Goal: Transaction & Acquisition: Purchase product/service

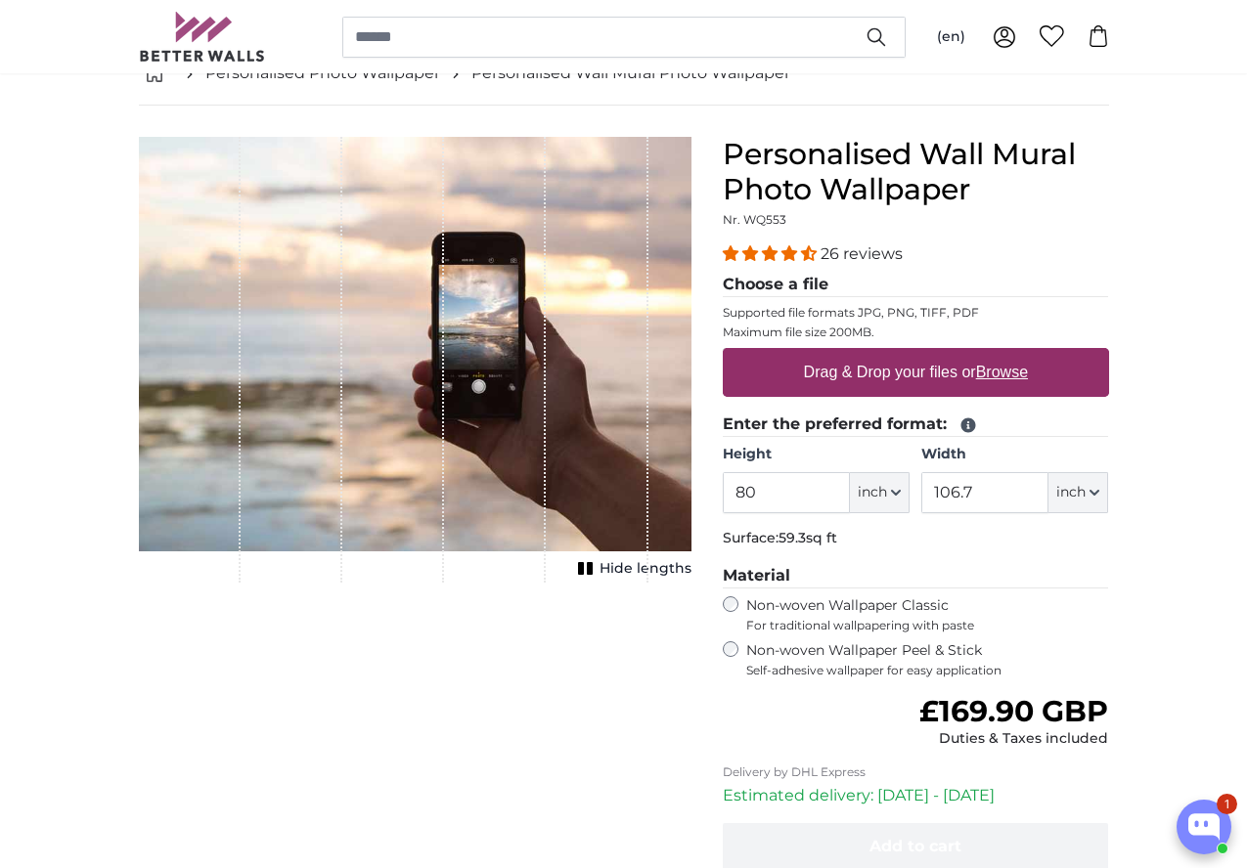
scroll to position [98, 0]
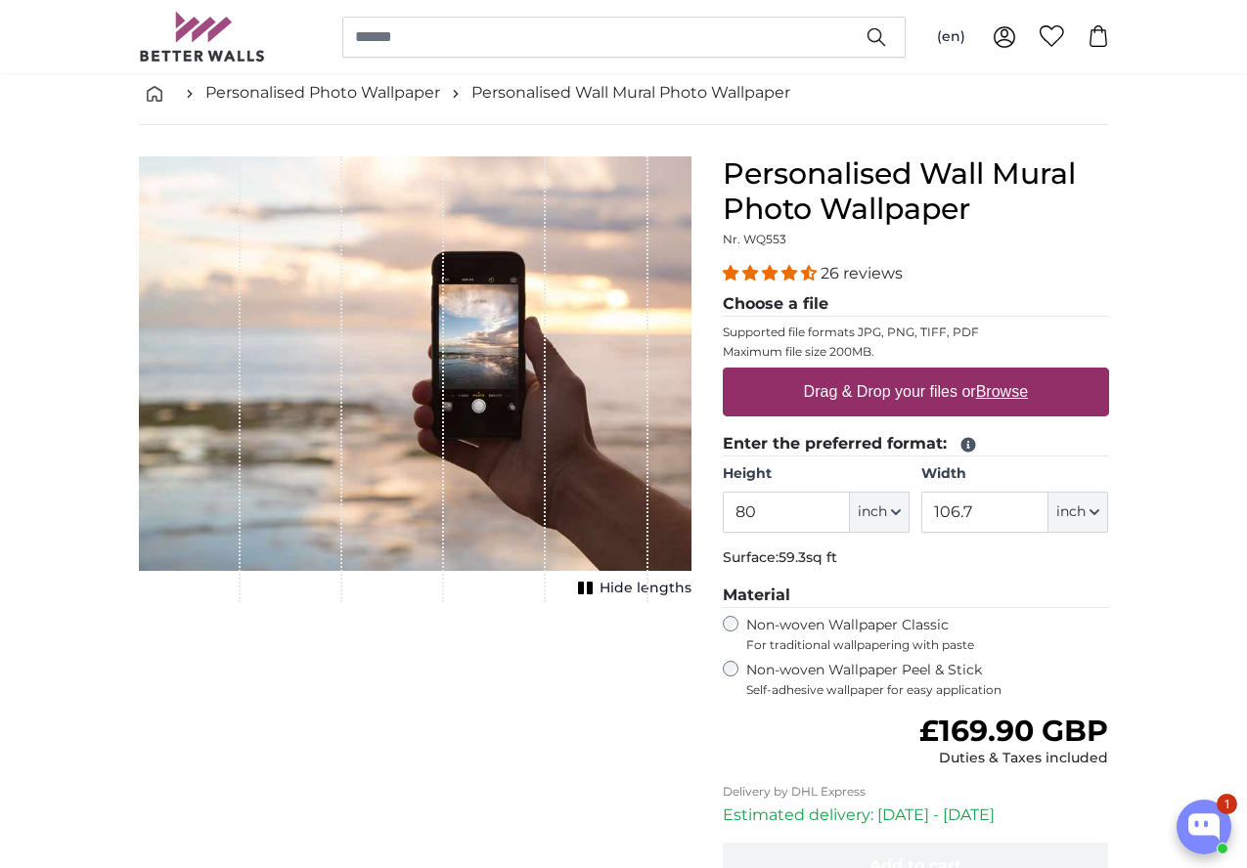
click at [1031, 392] on label "Drag & Drop your files or Browse" at bounding box center [915, 392] width 240 height 39
click at [1031, 374] on input "Drag & Drop your files or Browse" at bounding box center [916, 371] width 386 height 6
type input "**********"
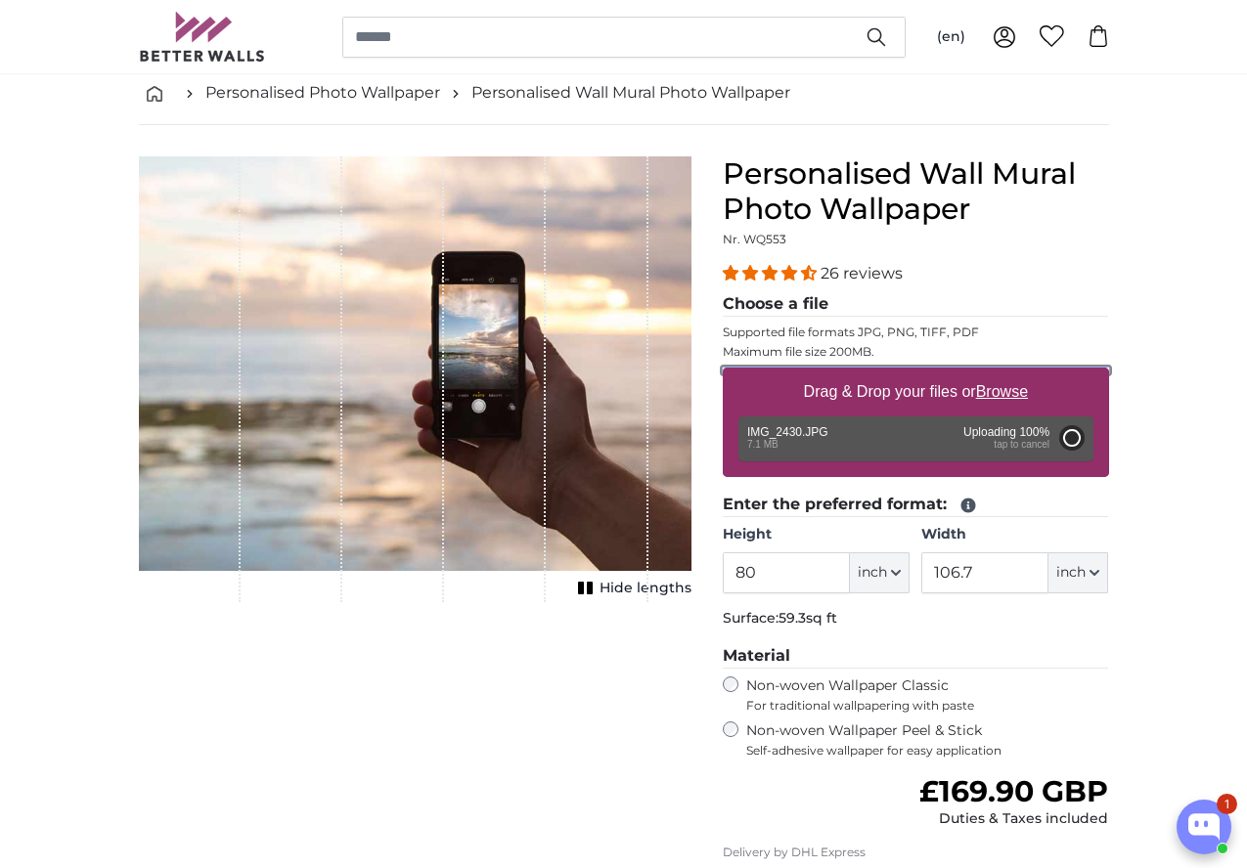
type input "107.2"
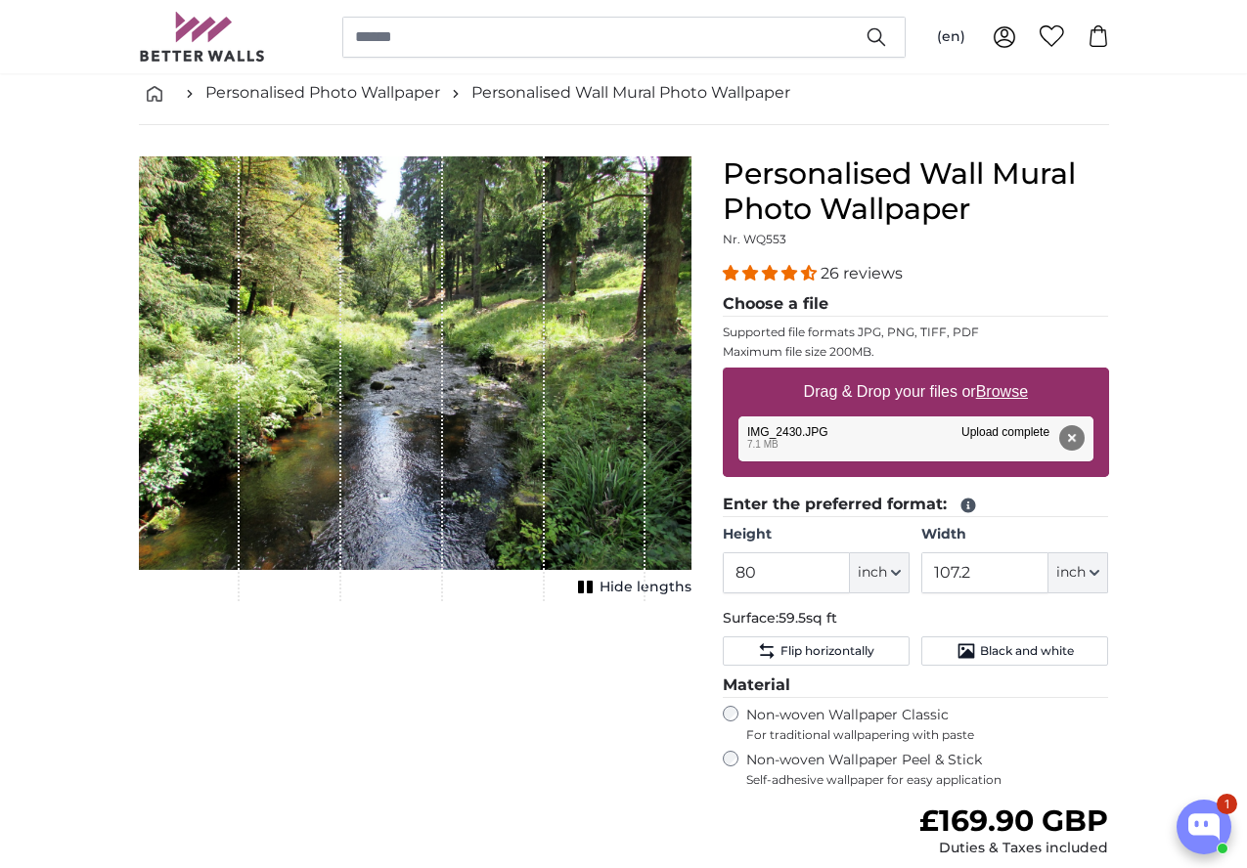
click at [596, 595] on icon "1 of 1" at bounding box center [586, 587] width 20 height 15
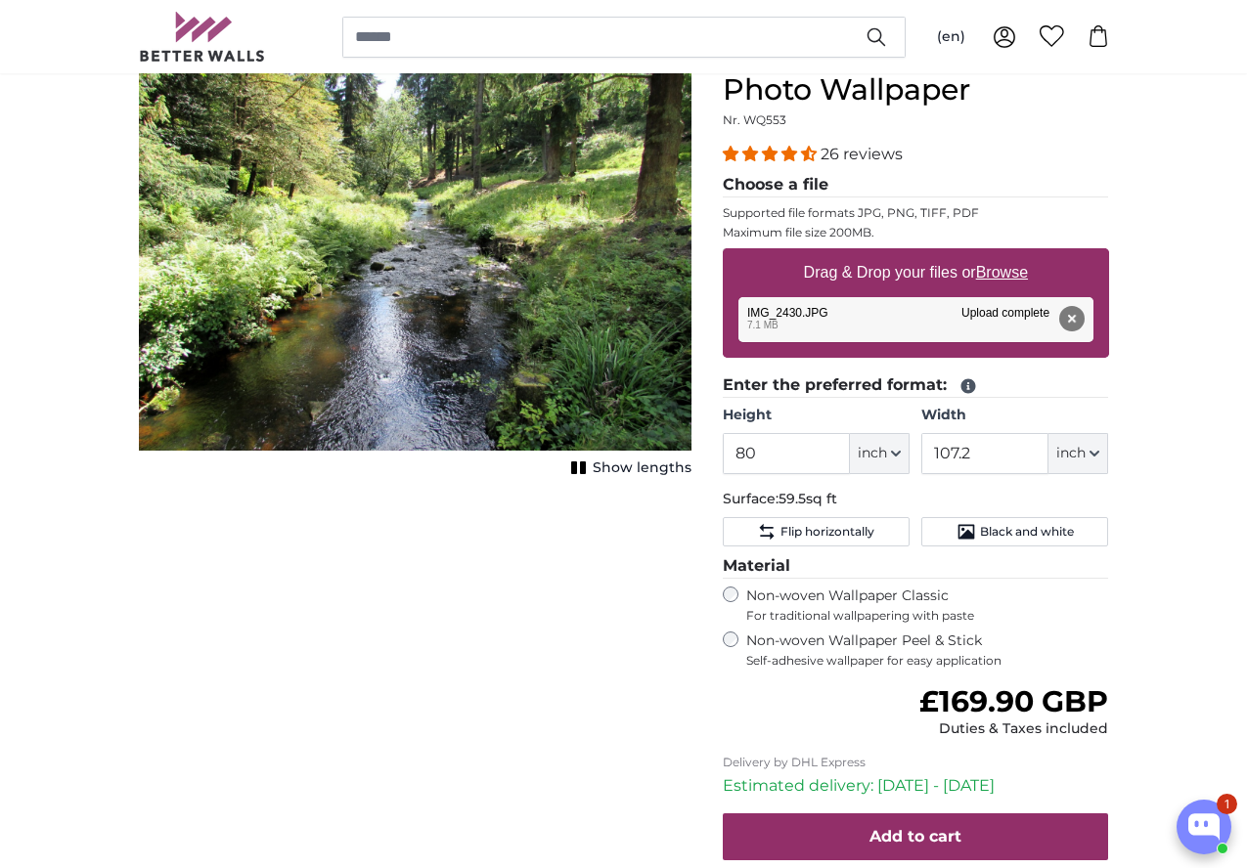
scroll to position [0, 0]
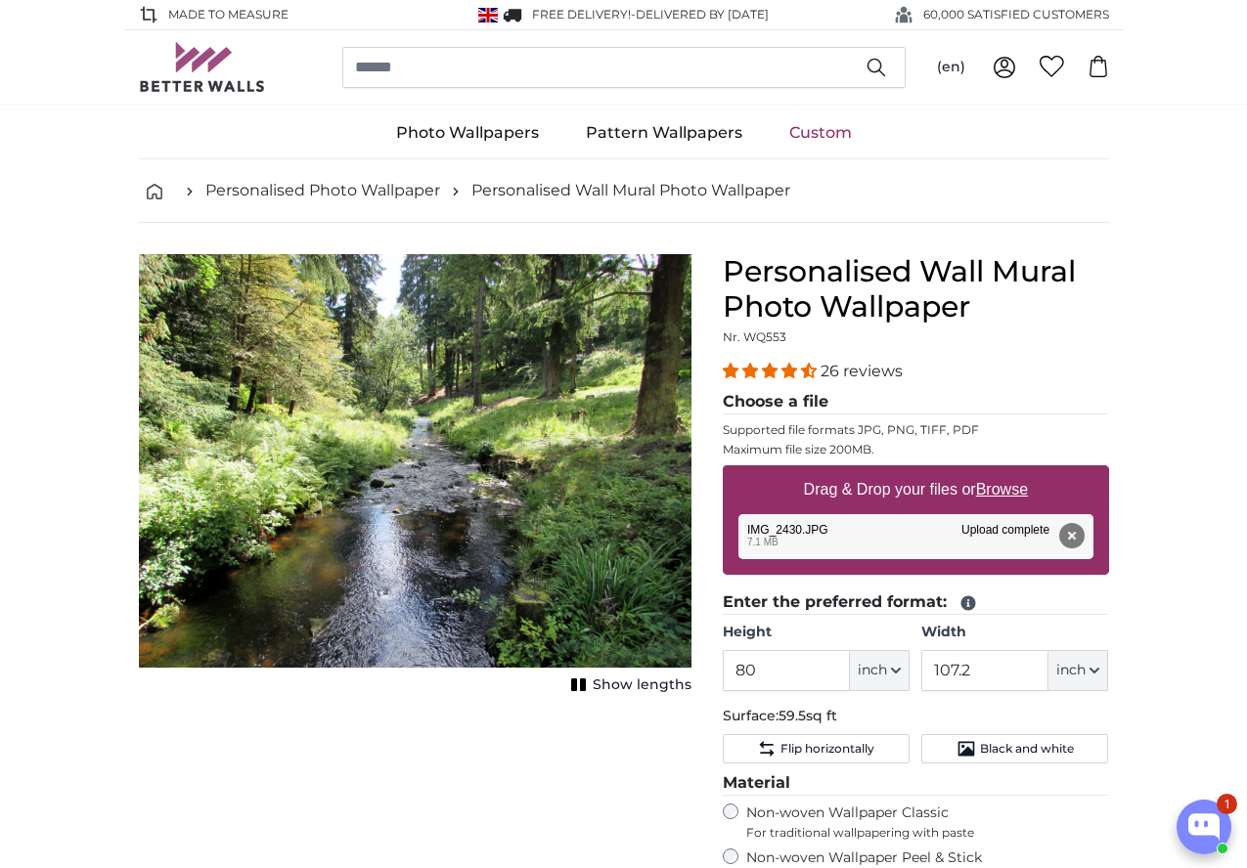
click at [499, 471] on img "1 of 1" at bounding box center [415, 461] width 552 height 414
click at [1083, 533] on button "Remove" at bounding box center [1070, 535] width 25 height 25
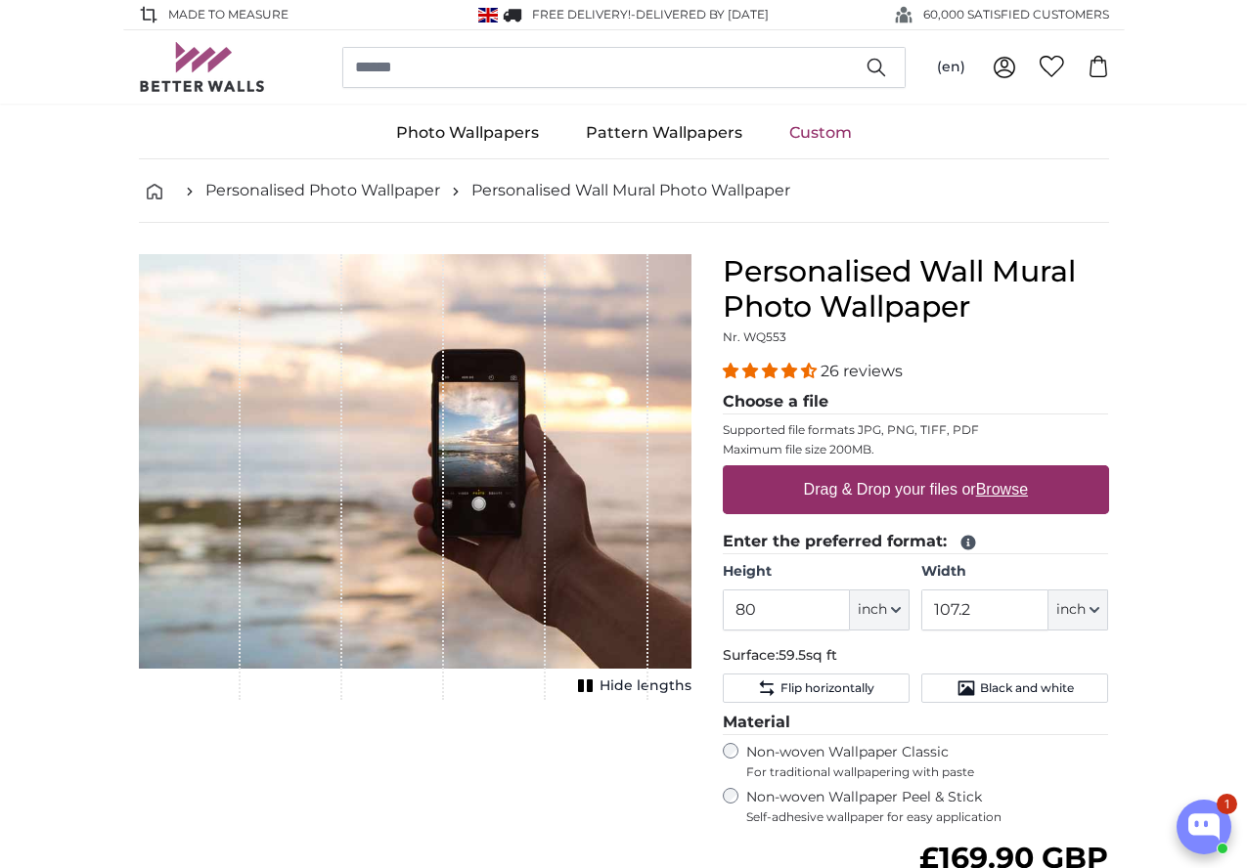
click at [1028, 488] on u "Browse" at bounding box center [1002, 489] width 52 height 17
click at [1109, 471] on input "Drag & Drop your files or Browse" at bounding box center [916, 468] width 386 height 6
type input "**********"
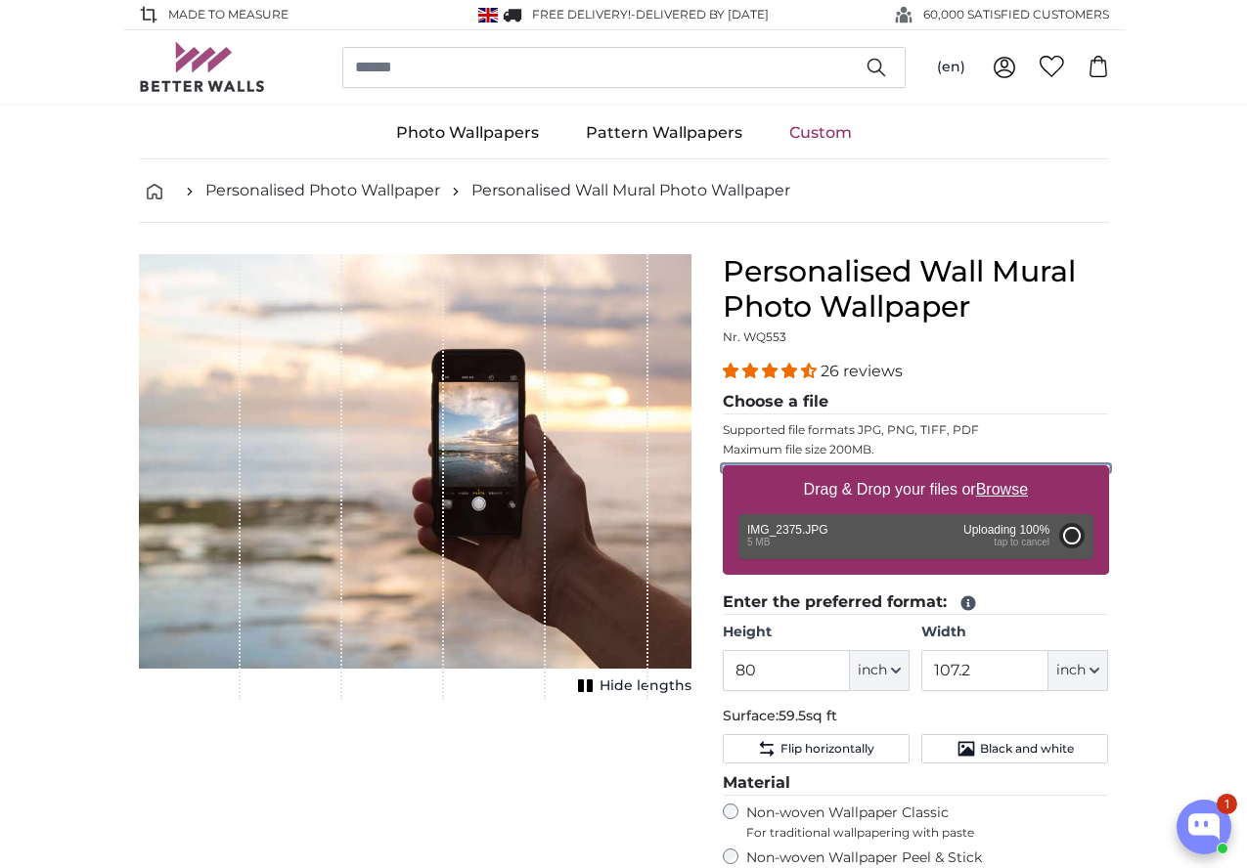
type input "106.4"
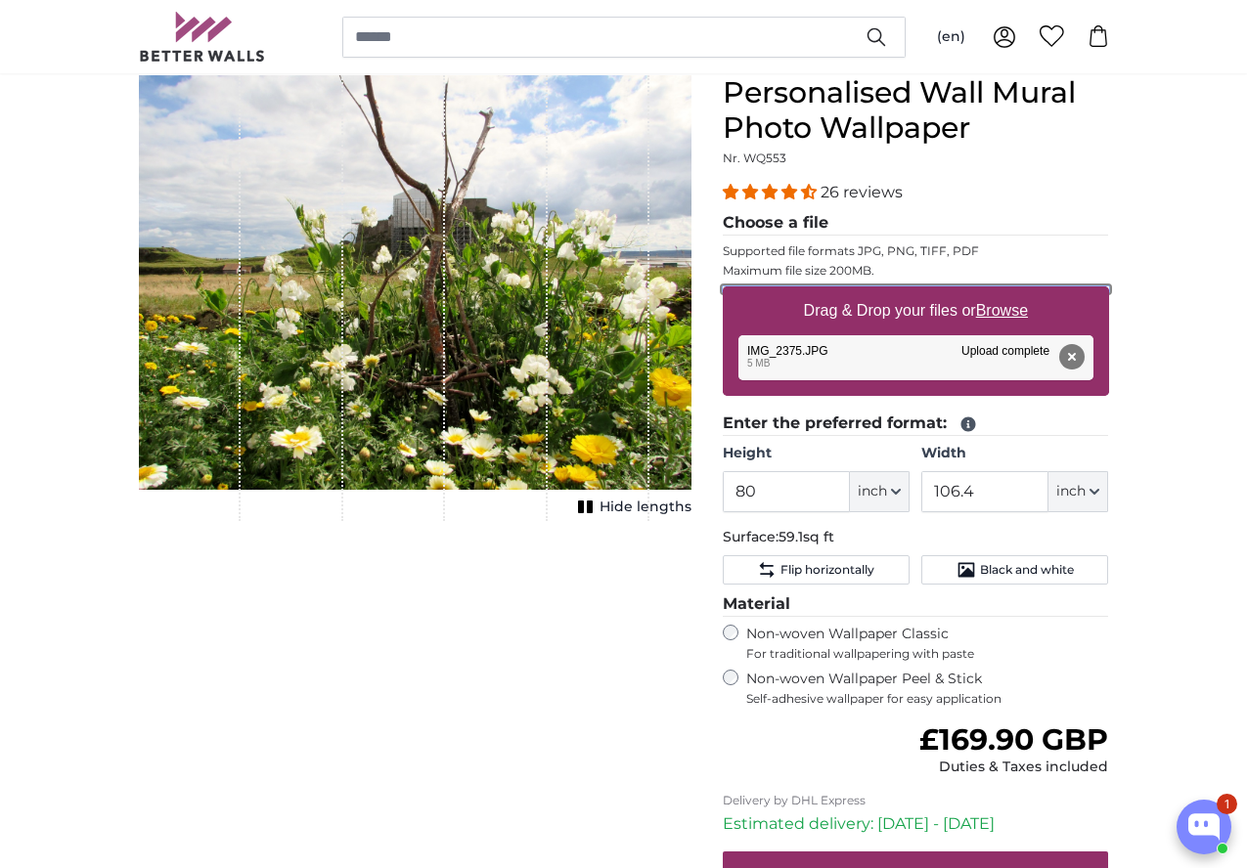
scroll to position [196, 0]
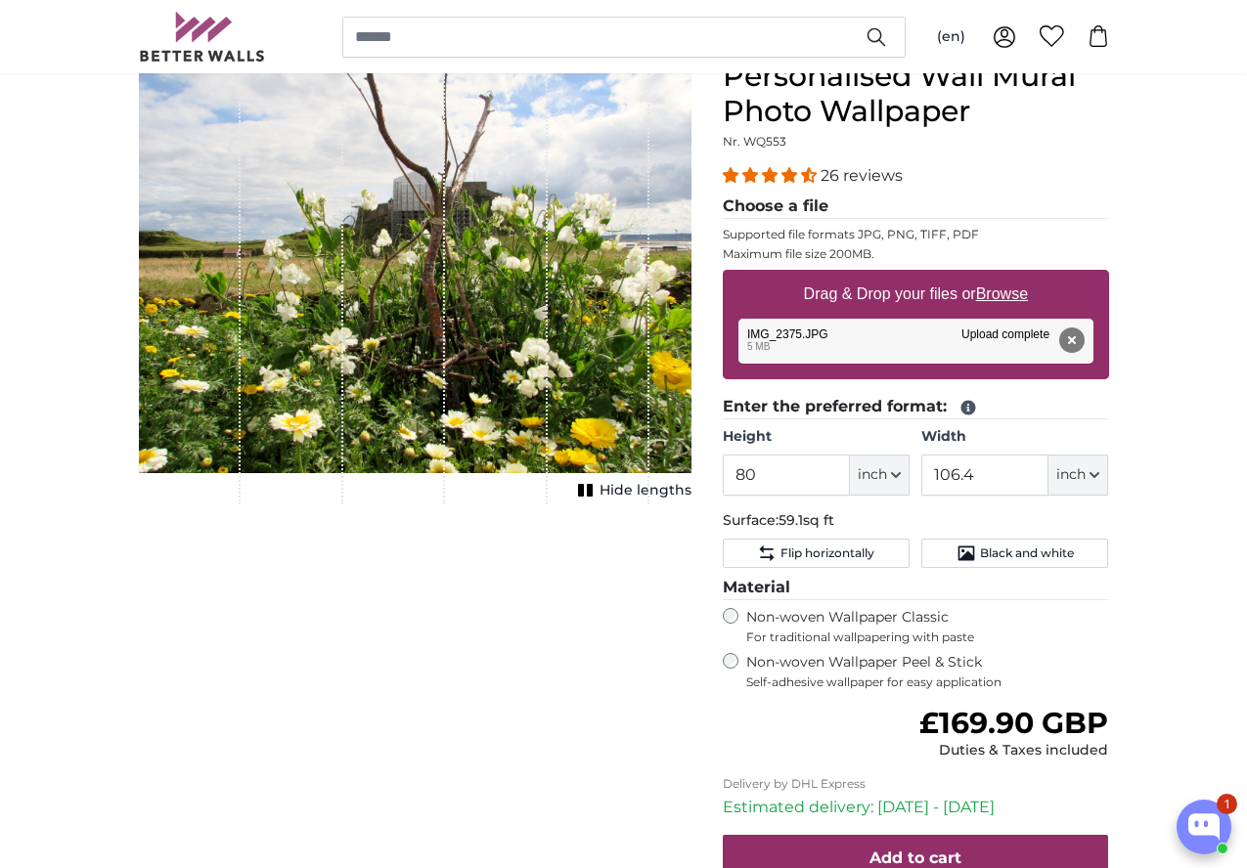
click at [691, 501] on span "Hide lengths" at bounding box center [645, 491] width 92 height 20
click at [1083, 341] on button "Remove" at bounding box center [1070, 340] width 25 height 25
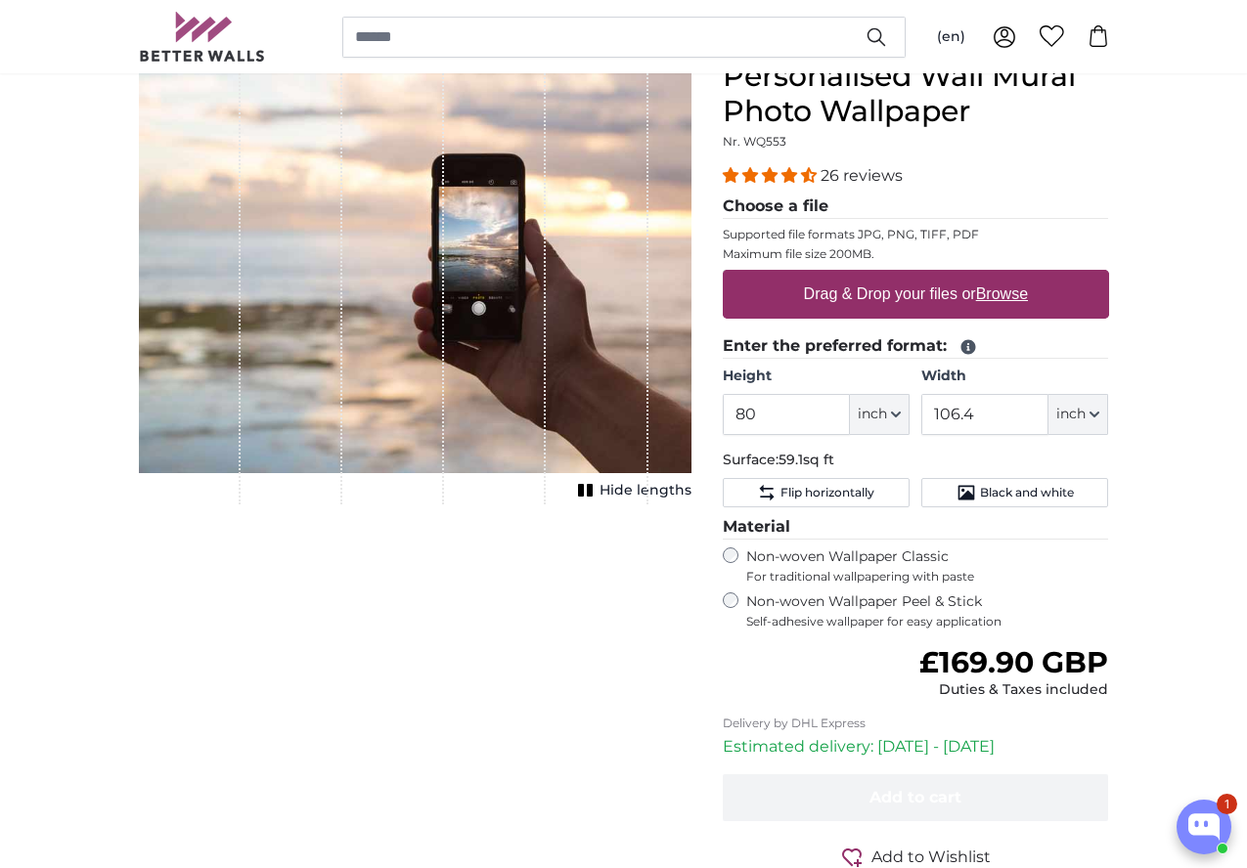
click at [1028, 293] on u "Browse" at bounding box center [1002, 294] width 52 height 17
click at [1109, 276] on input "Drag & Drop your files or Browse" at bounding box center [916, 273] width 386 height 6
type input "**********"
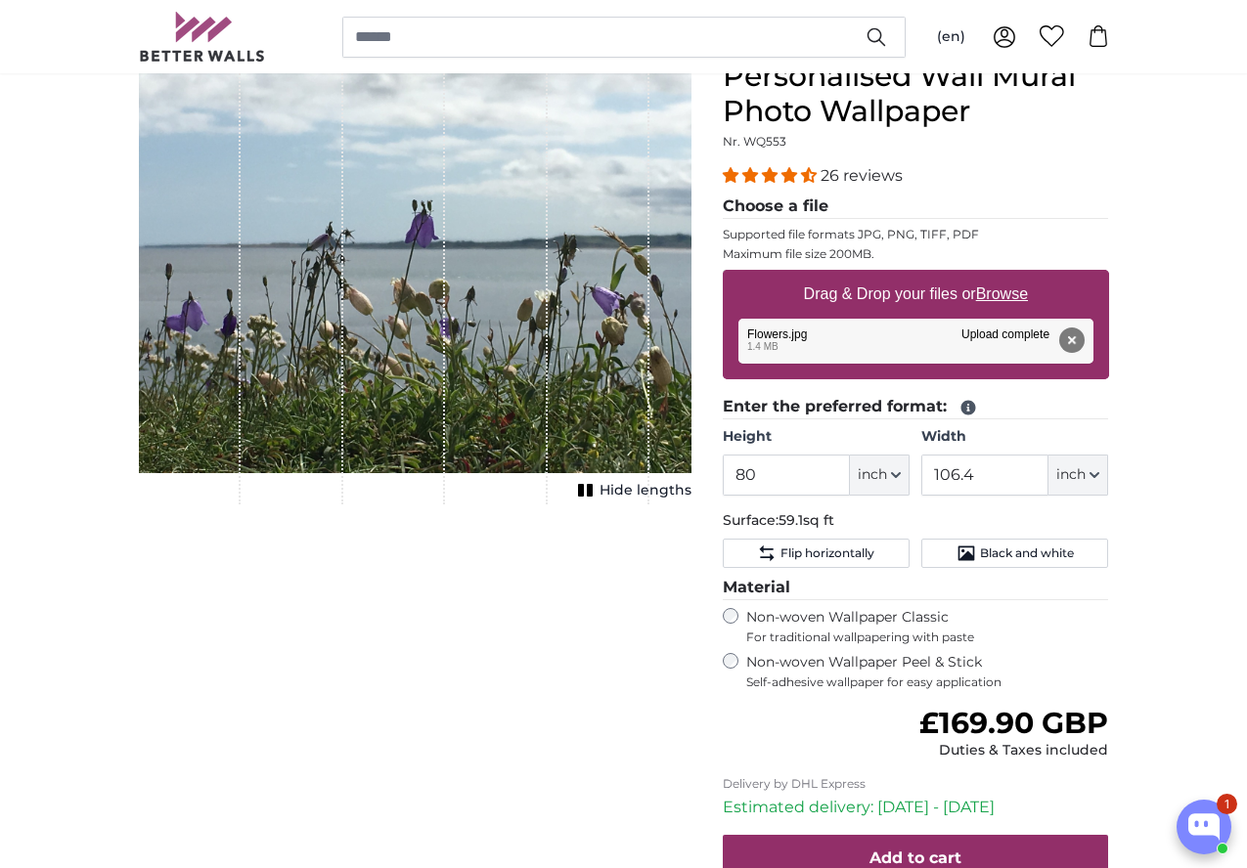
click at [691, 501] on span "Hide lengths" at bounding box center [645, 491] width 92 height 20
click at [1083, 341] on button "Remove" at bounding box center [1070, 340] width 25 height 25
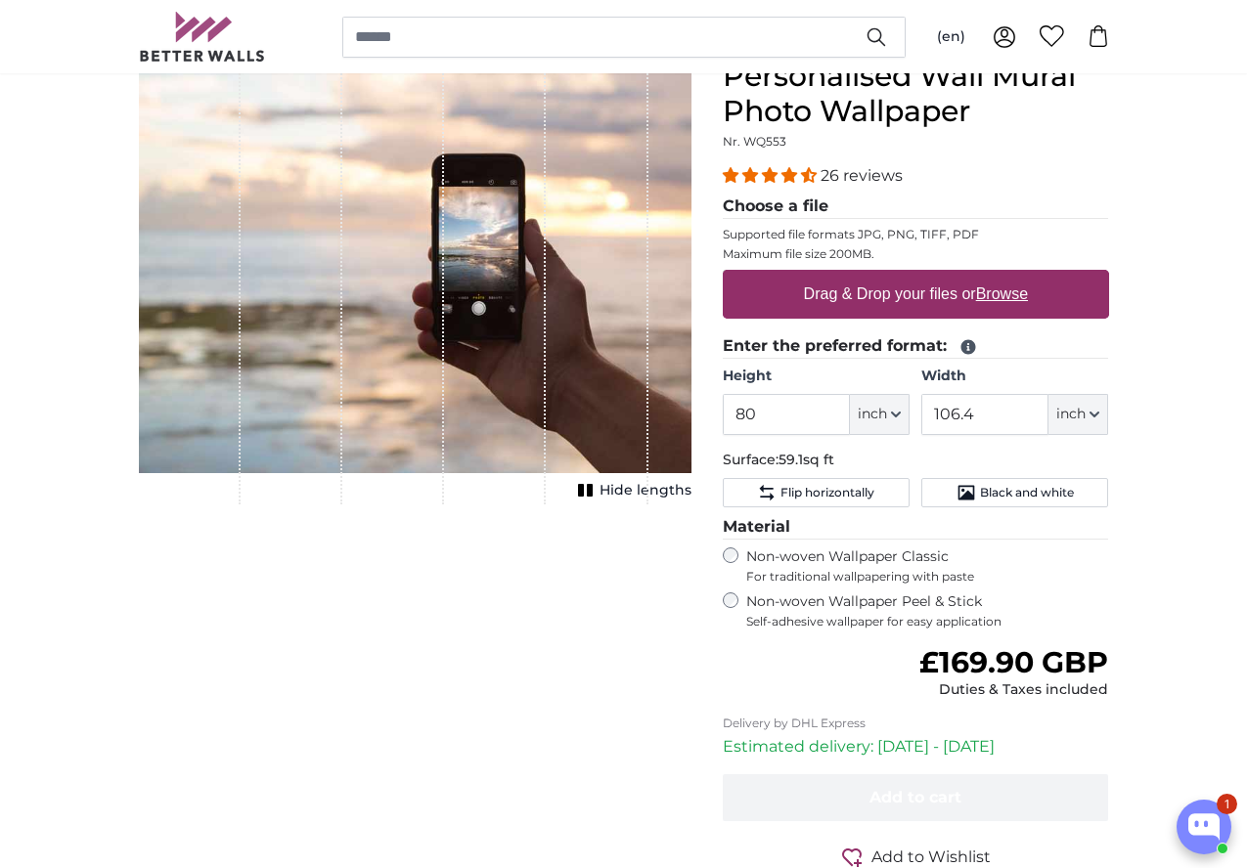
click at [1028, 295] on u "Browse" at bounding box center [1002, 294] width 52 height 17
click at [1109, 276] on input "Drag & Drop your files or Browse" at bounding box center [916, 273] width 386 height 6
type input "**********"
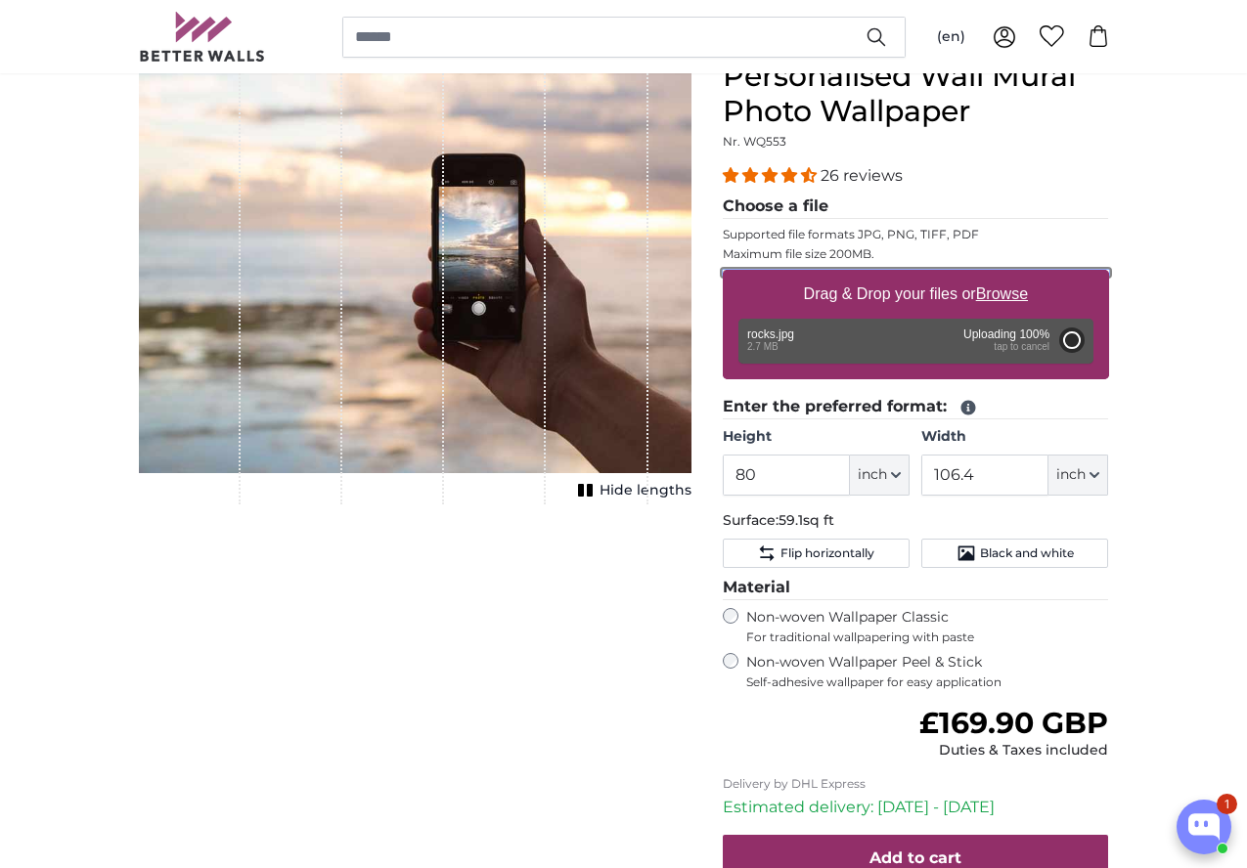
type input "60"
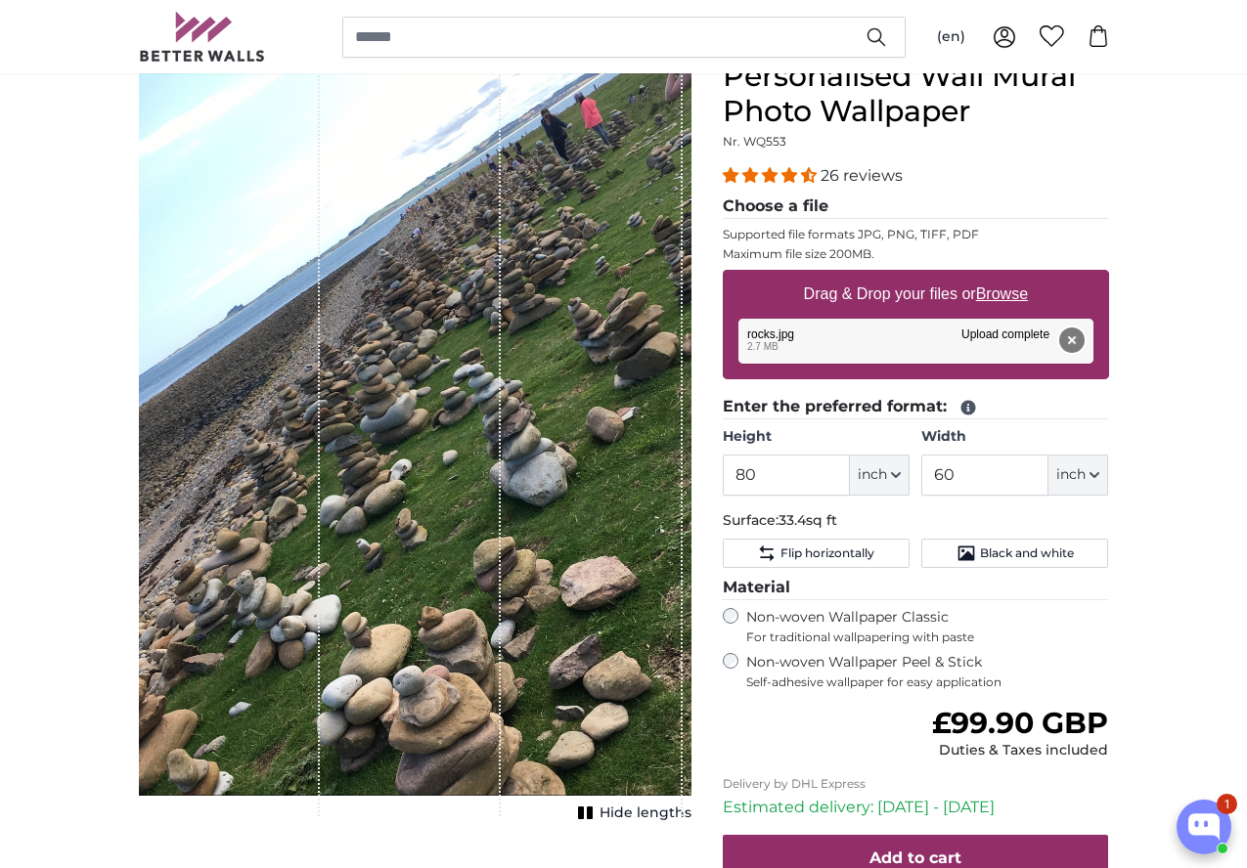
click at [1083, 342] on button "Remove" at bounding box center [1070, 340] width 25 height 25
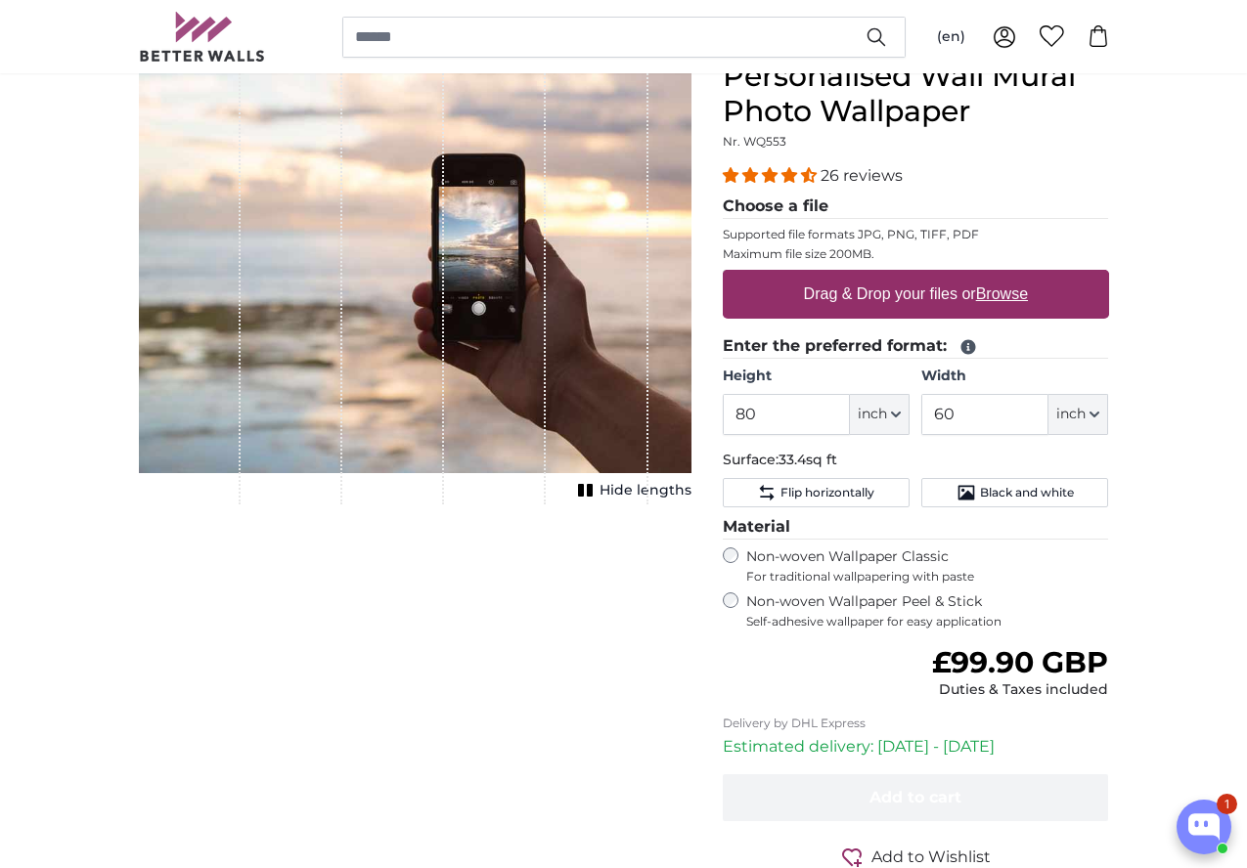
click at [1028, 290] on u "Browse" at bounding box center [1002, 294] width 52 height 17
click at [1109, 276] on input "Drag & Drop your files or Browse" at bounding box center [916, 273] width 386 height 6
type input "**********"
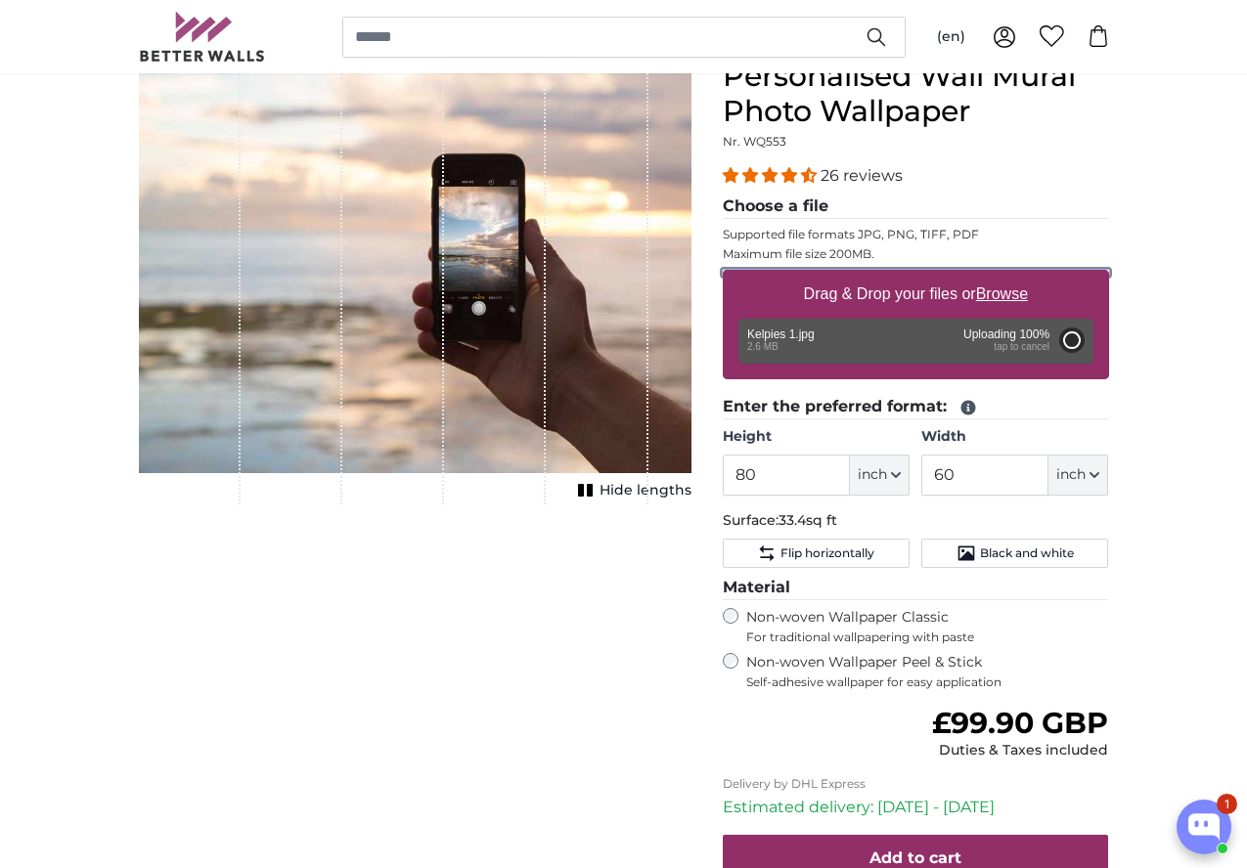
type input "106.4"
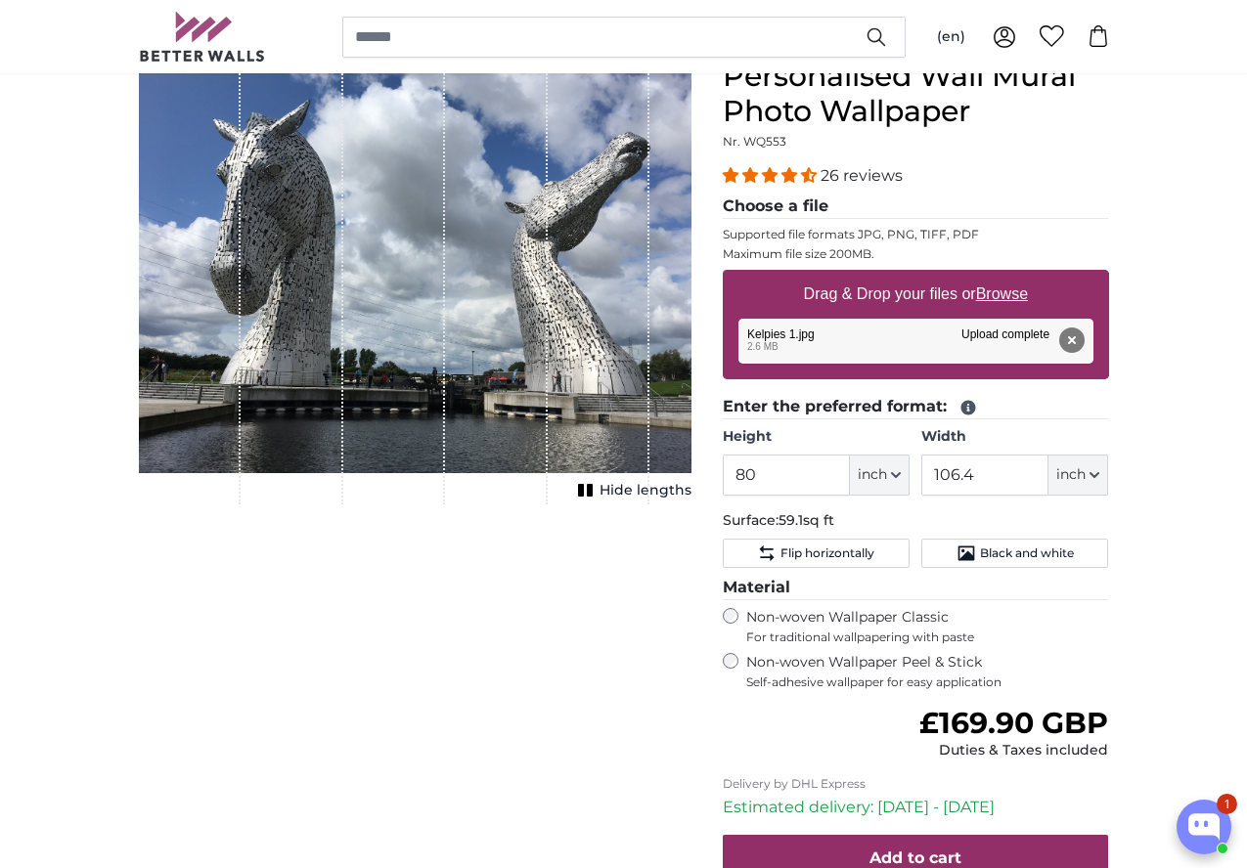
click at [691, 501] on span "Hide lengths" at bounding box center [645, 491] width 92 height 20
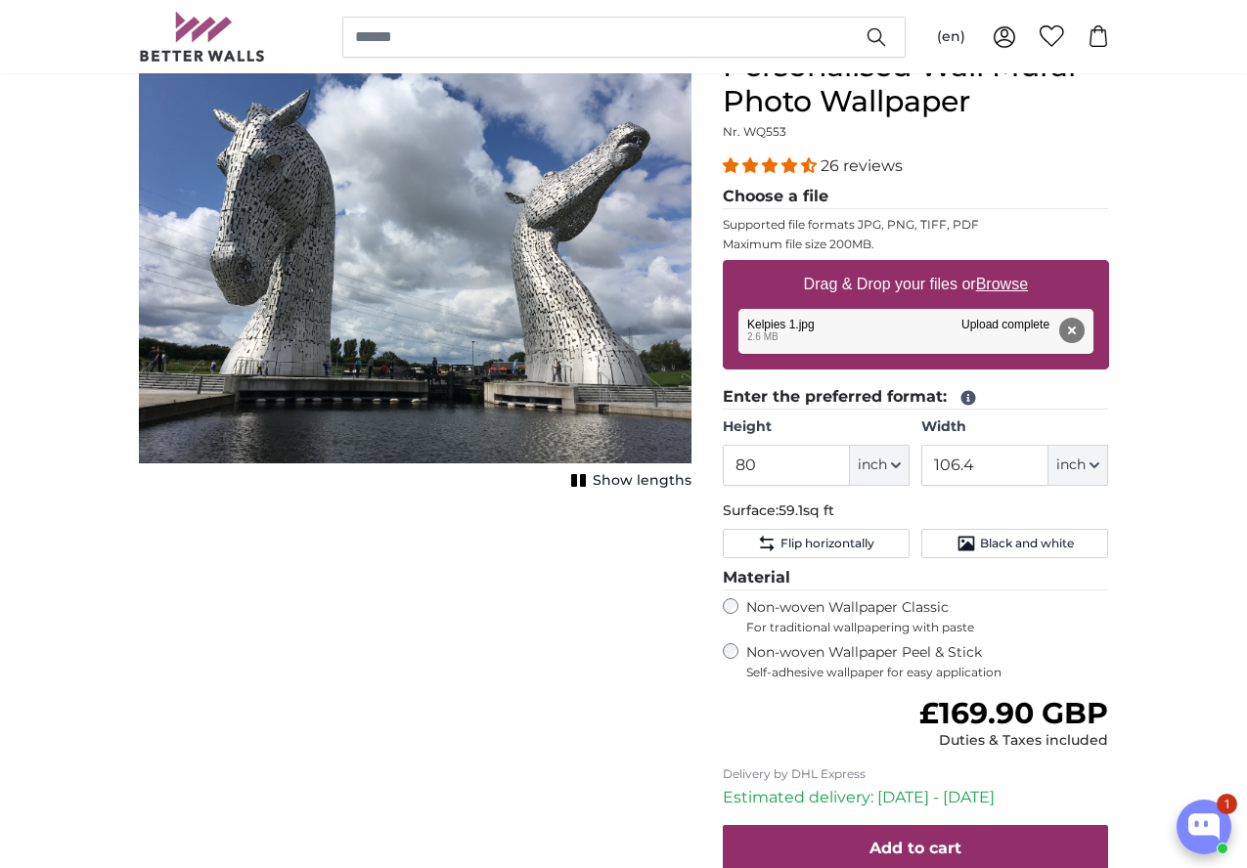
scroll to position [196, 0]
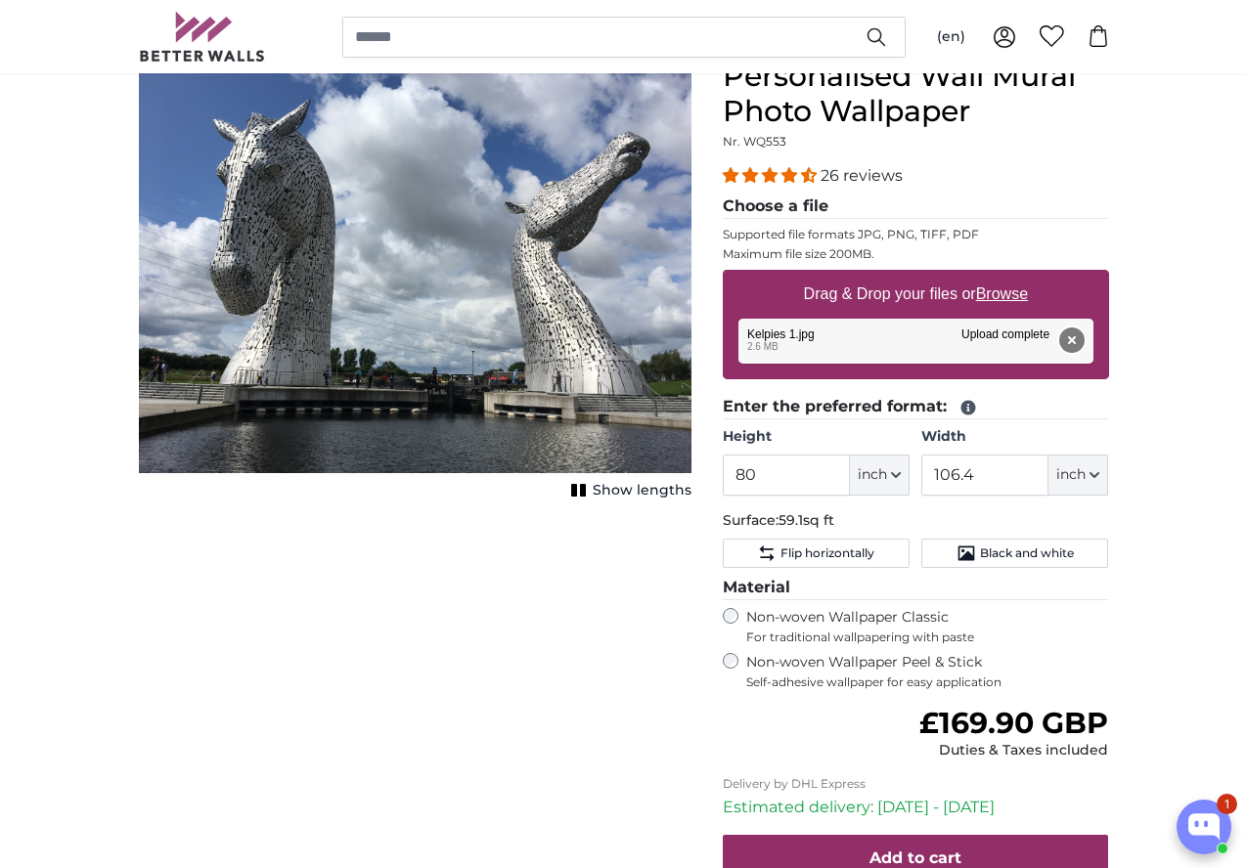
click at [1083, 343] on button "Remove" at bounding box center [1070, 340] width 25 height 25
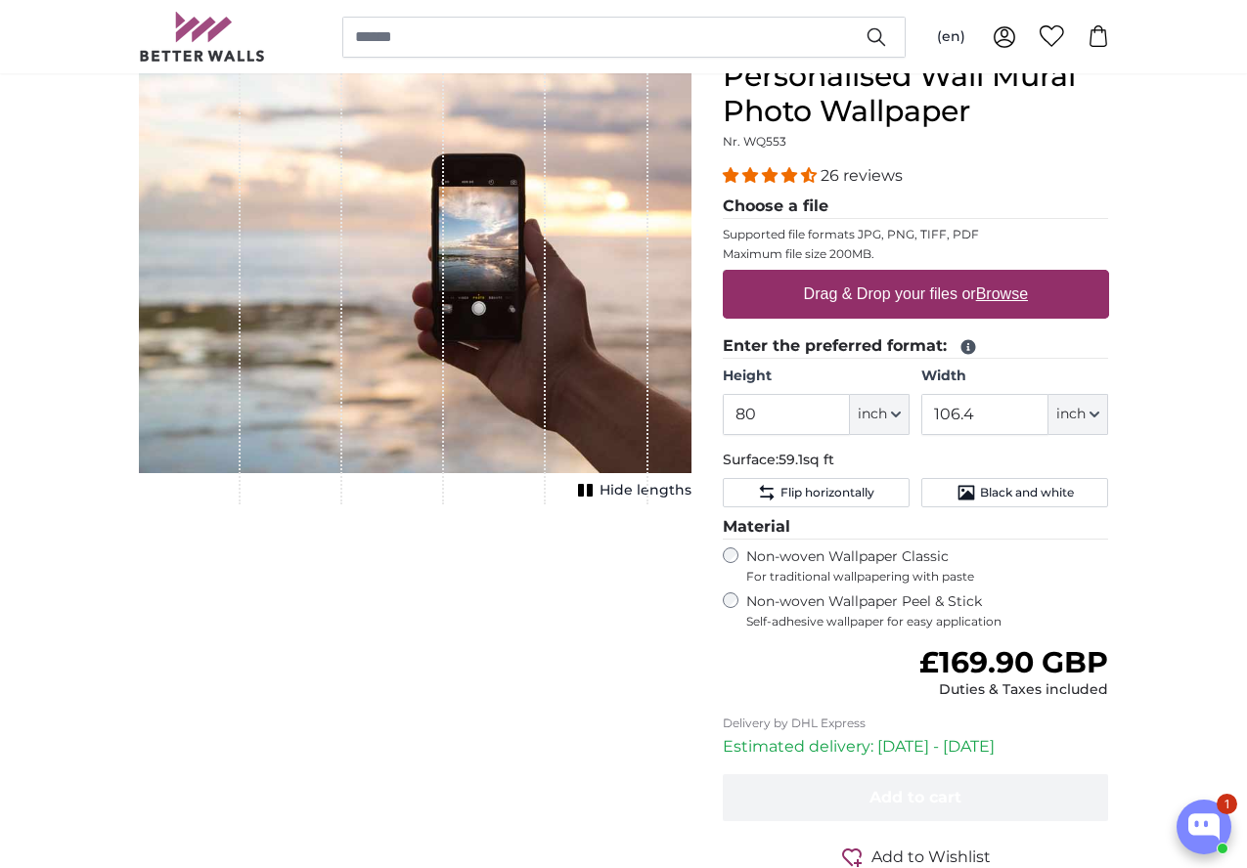
click at [1028, 293] on u "Browse" at bounding box center [1002, 294] width 52 height 17
click at [1109, 276] on input "Drag & Drop your files or Browse" at bounding box center [916, 273] width 386 height 6
type input "**********"
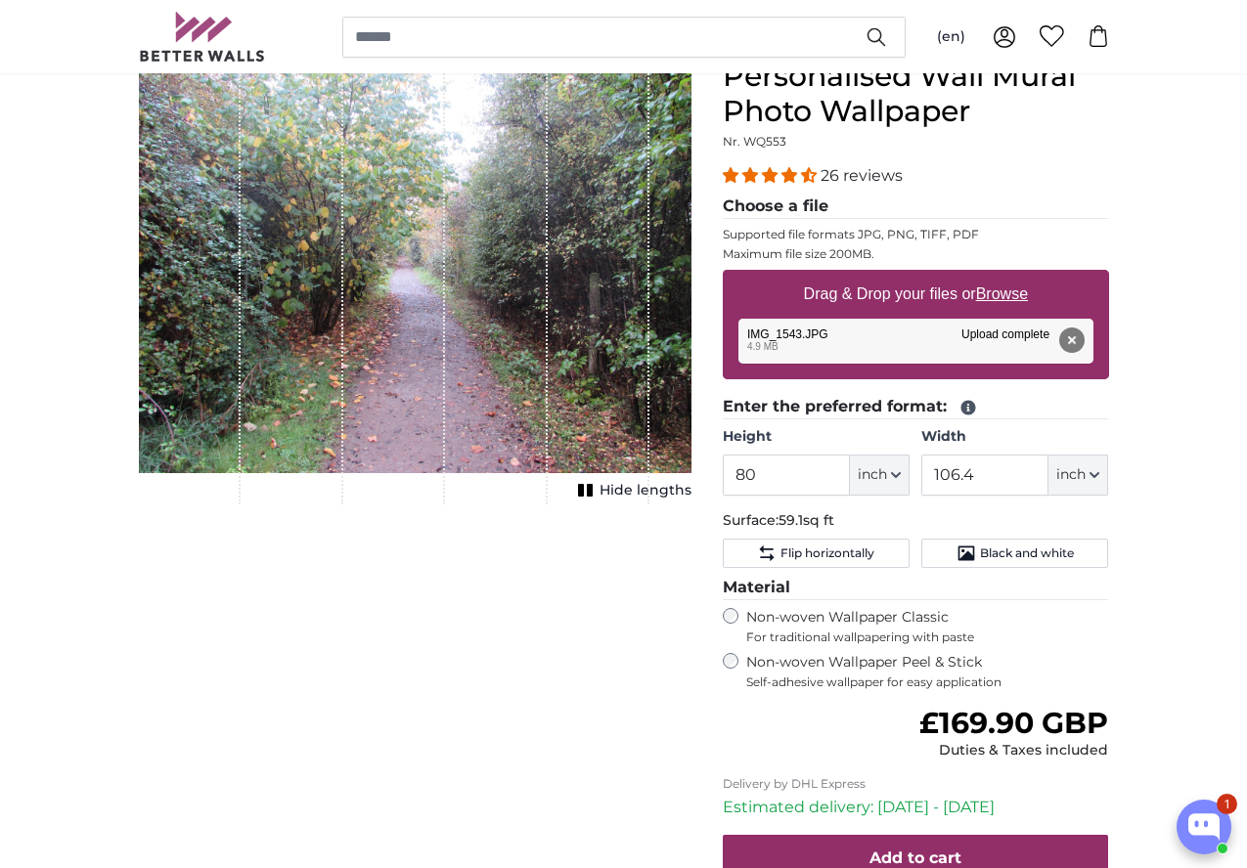
click at [691, 501] on span "Hide lengths" at bounding box center [645, 491] width 92 height 20
click at [1083, 337] on button "Remove" at bounding box center [1070, 340] width 25 height 25
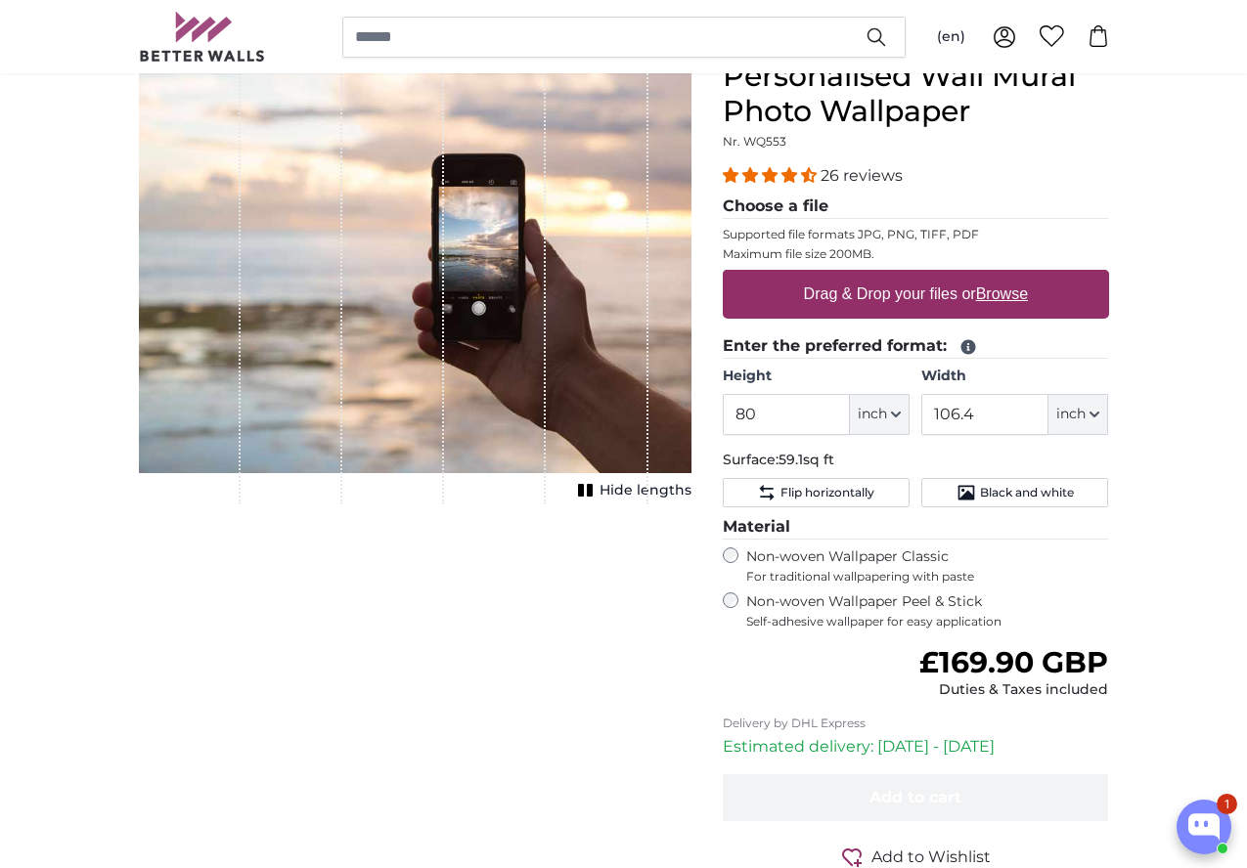
click at [1028, 291] on u "Browse" at bounding box center [1002, 294] width 52 height 17
click at [1109, 276] on input "Drag & Drop your files or Browse" at bounding box center [916, 273] width 386 height 6
type input "**********"
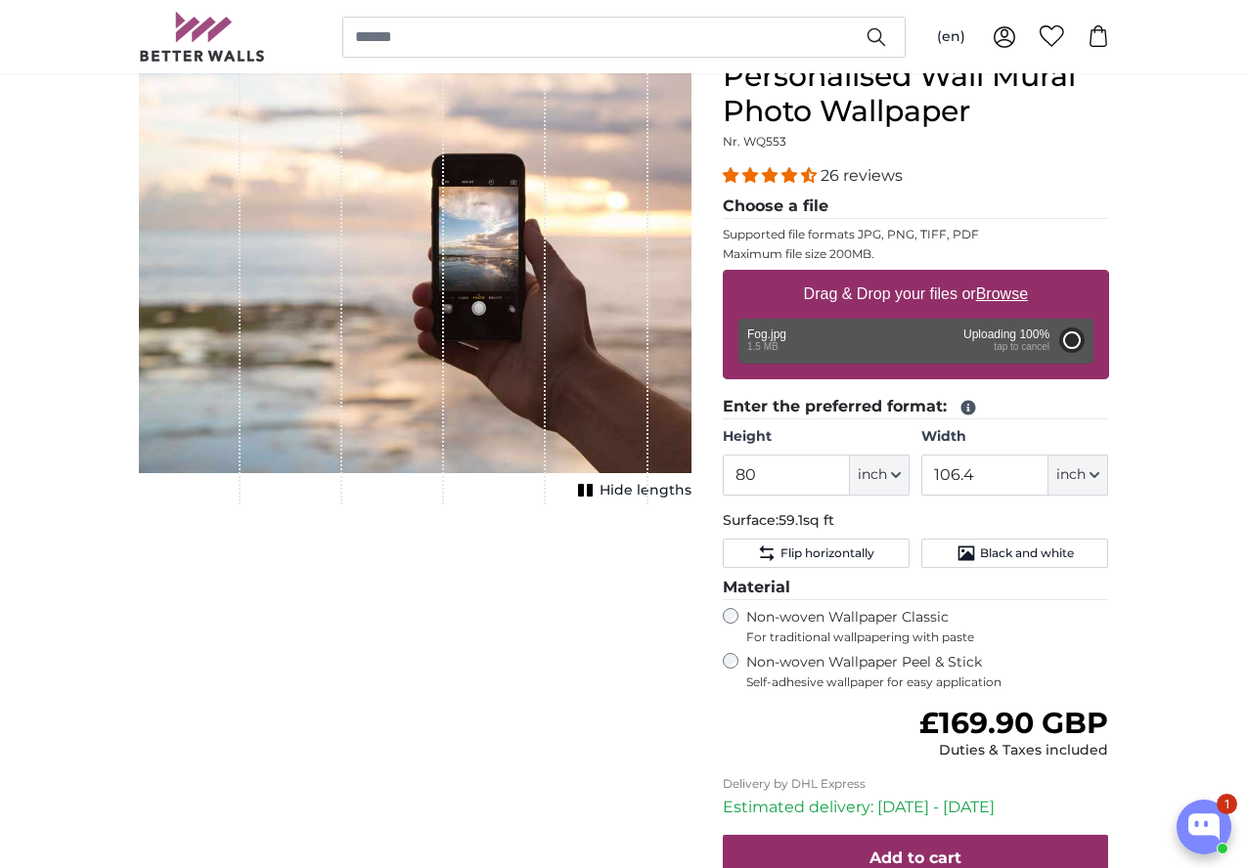
click at [691, 501] on span "Hide lengths" at bounding box center [645, 491] width 92 height 20
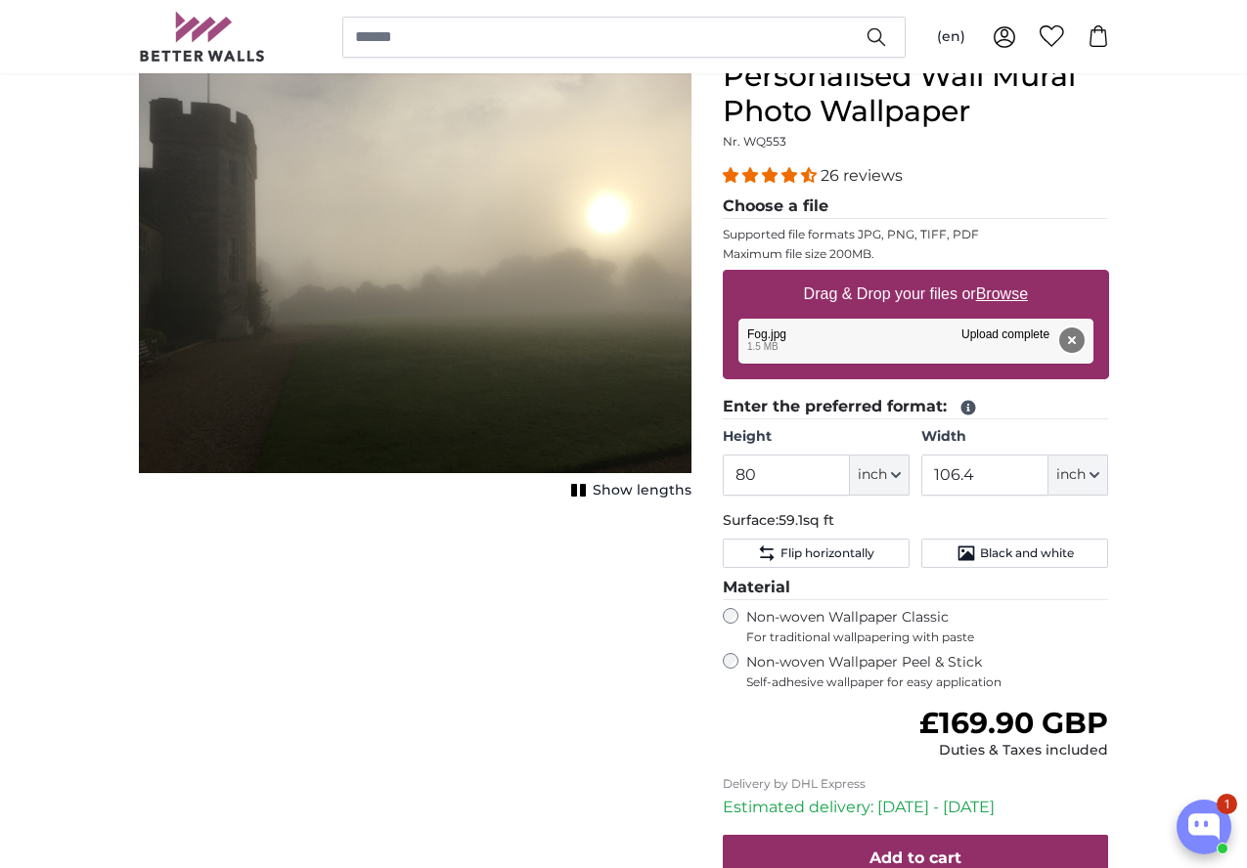
click at [1083, 340] on button "Remove" at bounding box center [1070, 340] width 25 height 25
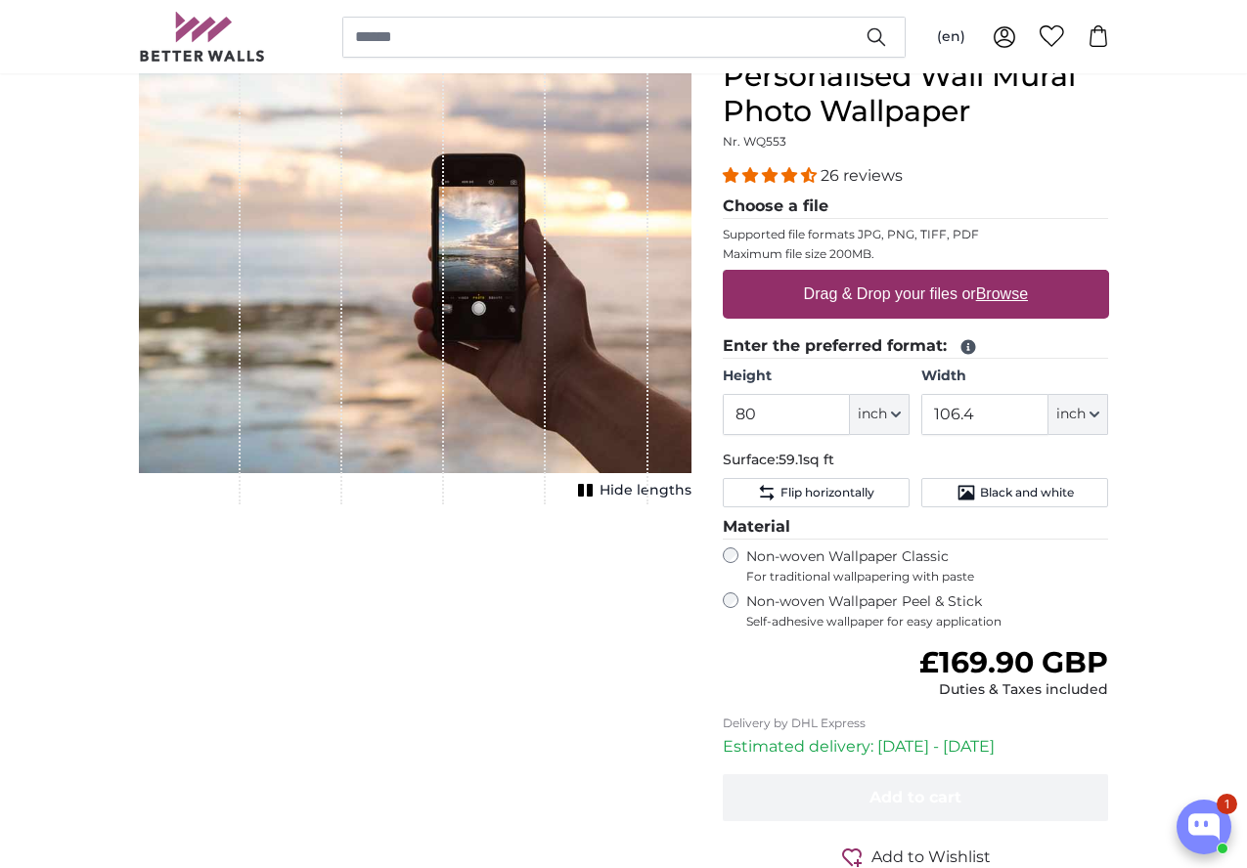
click at [1028, 290] on u "Browse" at bounding box center [1002, 294] width 52 height 17
click at [1109, 276] on input "Drag & Drop your files or Browse" at bounding box center [916, 273] width 386 height 6
type input "**********"
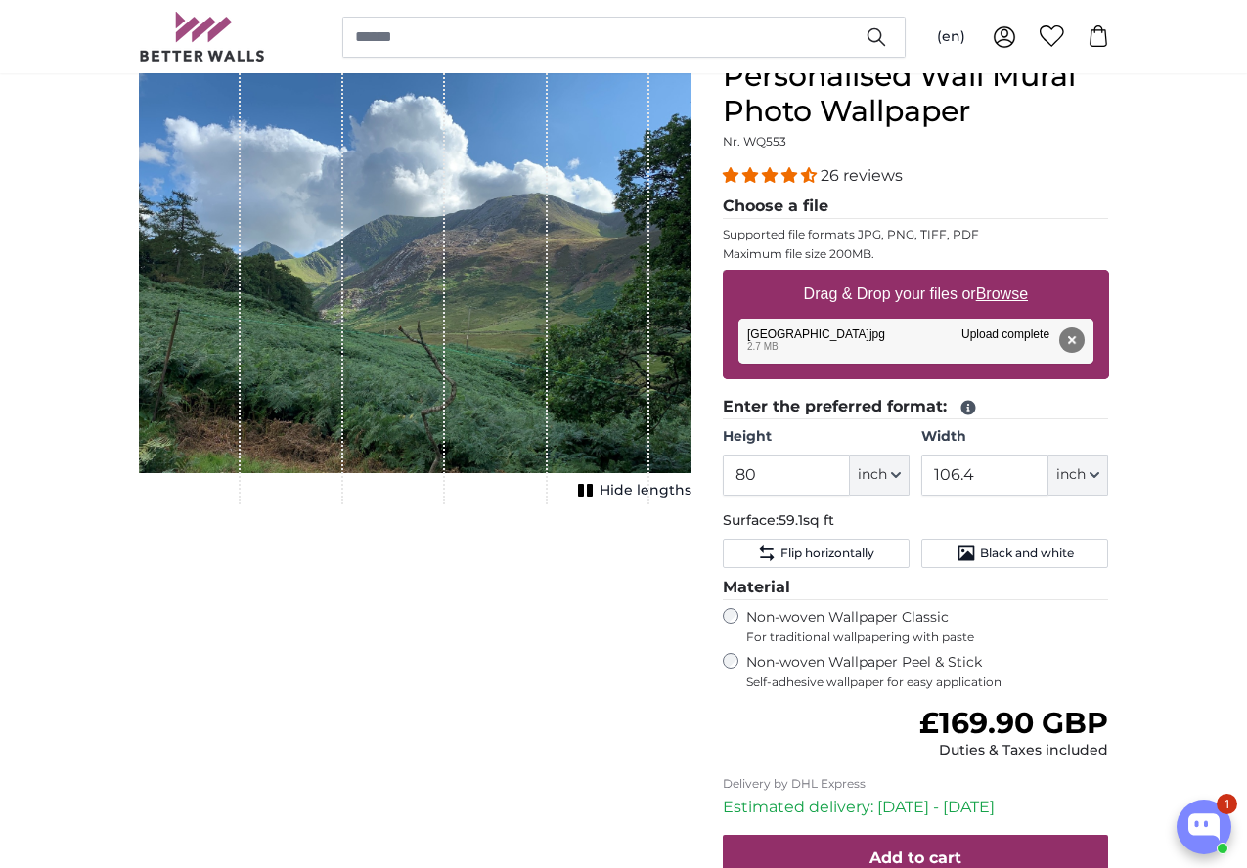
click at [691, 501] on span "Hide lengths" at bounding box center [645, 491] width 92 height 20
click at [1083, 344] on button "Remove" at bounding box center [1070, 340] width 25 height 25
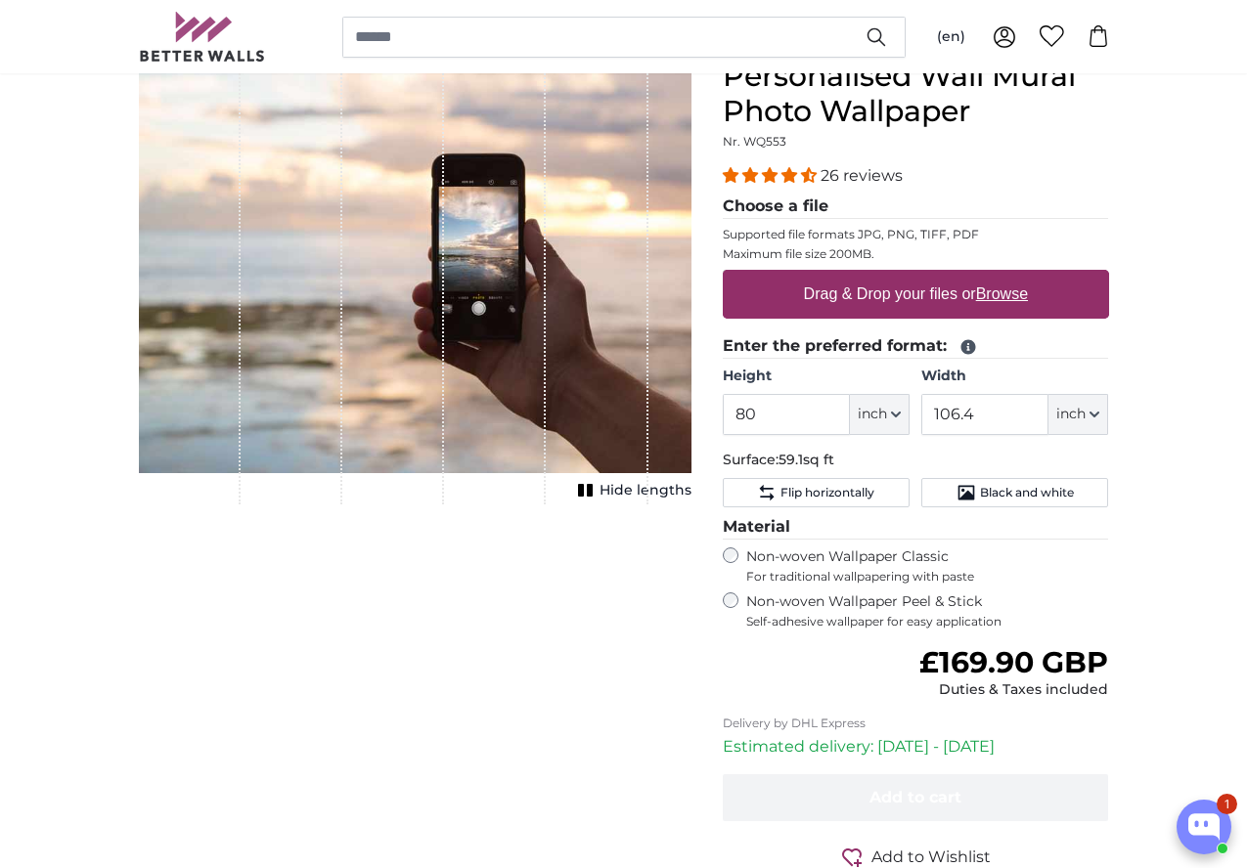
click at [1028, 293] on u "Browse" at bounding box center [1002, 294] width 52 height 17
click at [1109, 276] on input "Drag & Drop your files or Browse" at bounding box center [916, 273] width 386 height 6
type input "**********"
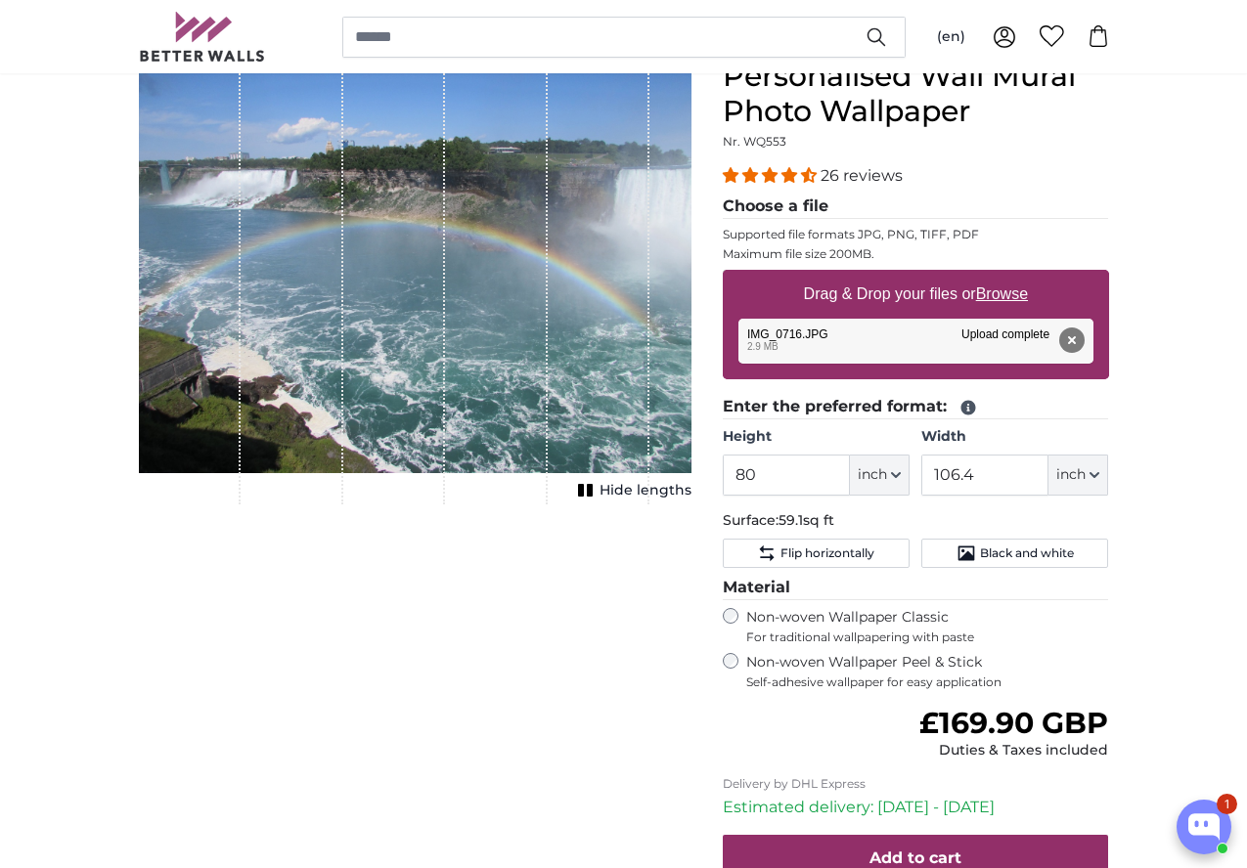
click at [691, 501] on span "Hide lengths" at bounding box center [645, 491] width 92 height 20
click at [1083, 337] on button "Remove" at bounding box center [1070, 340] width 25 height 25
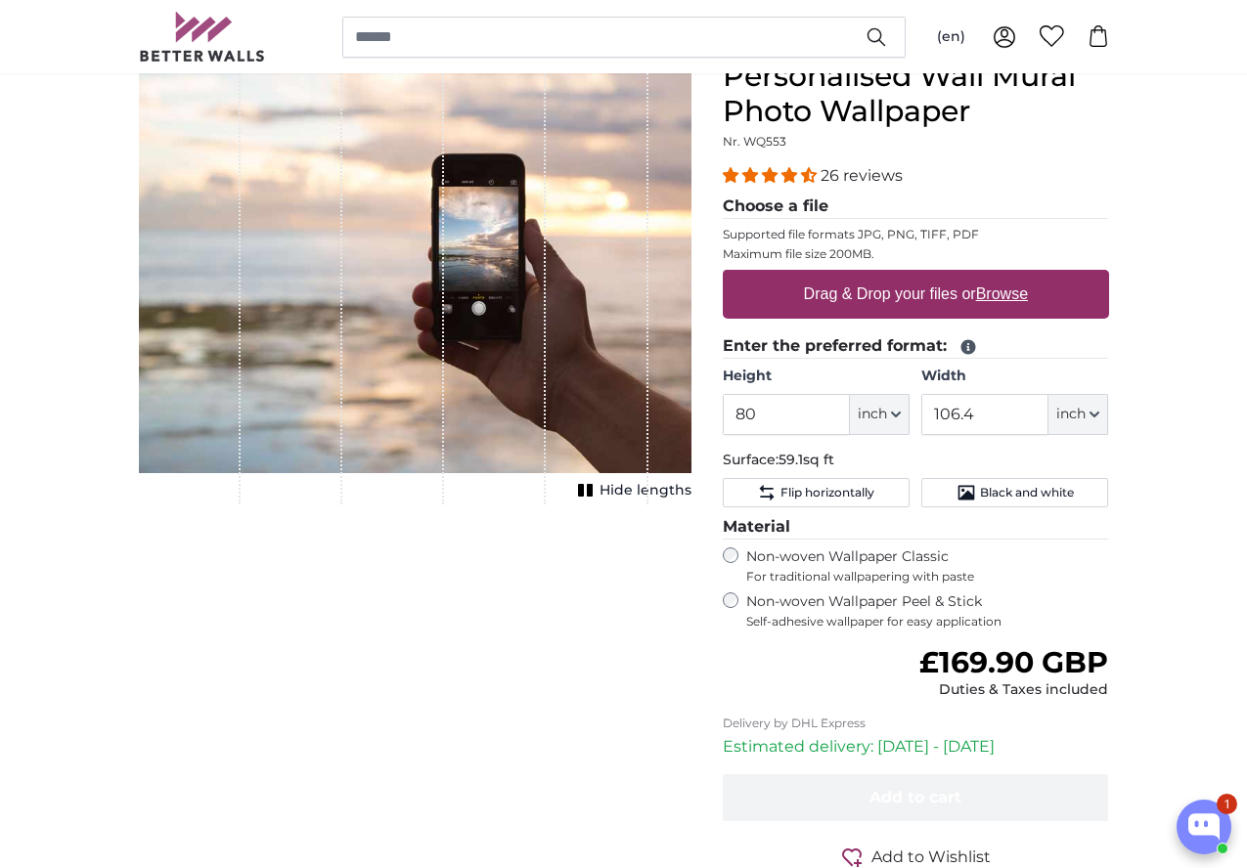
click at [1028, 297] on u "Browse" at bounding box center [1002, 294] width 52 height 17
click at [1109, 276] on input "Drag & Drop your files or Browse" at bounding box center [916, 273] width 386 height 6
type input "**********"
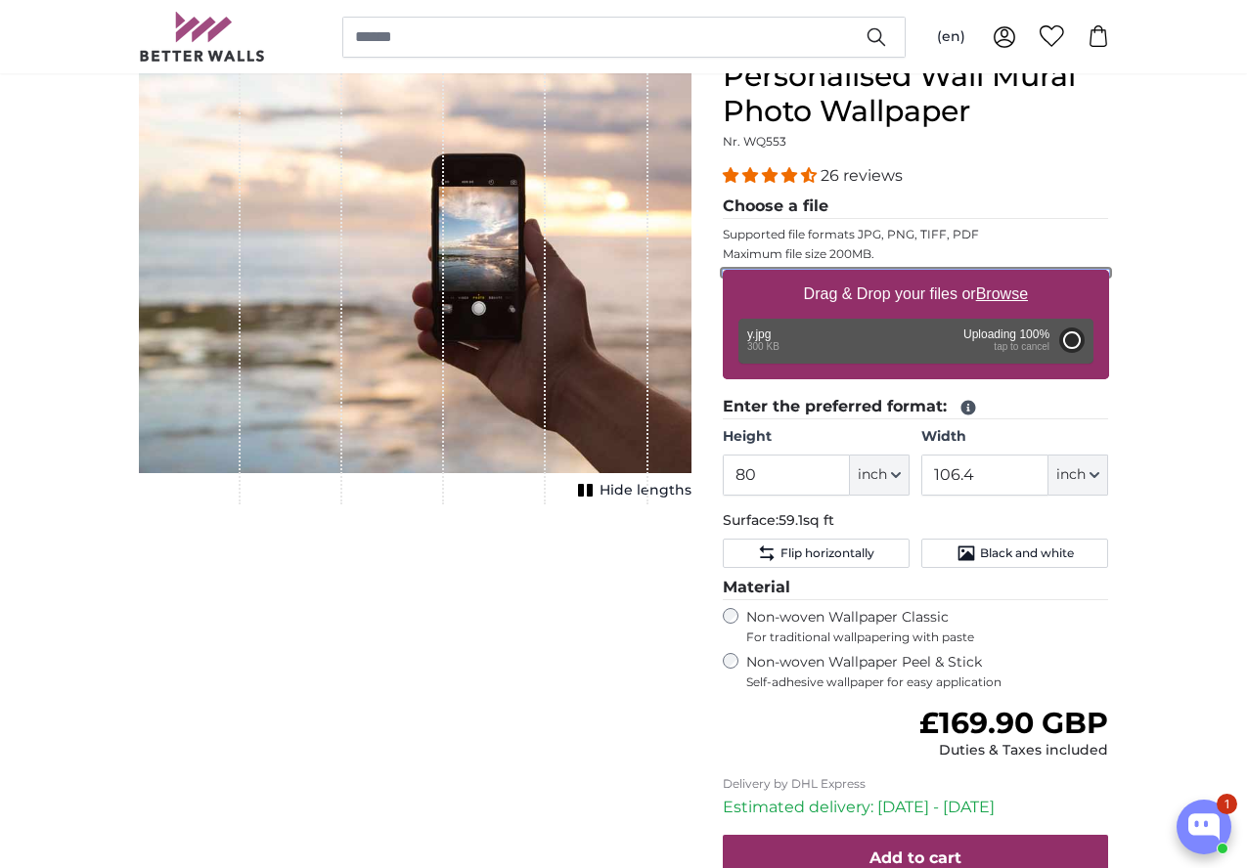
type input "43.3"
type input "57.6"
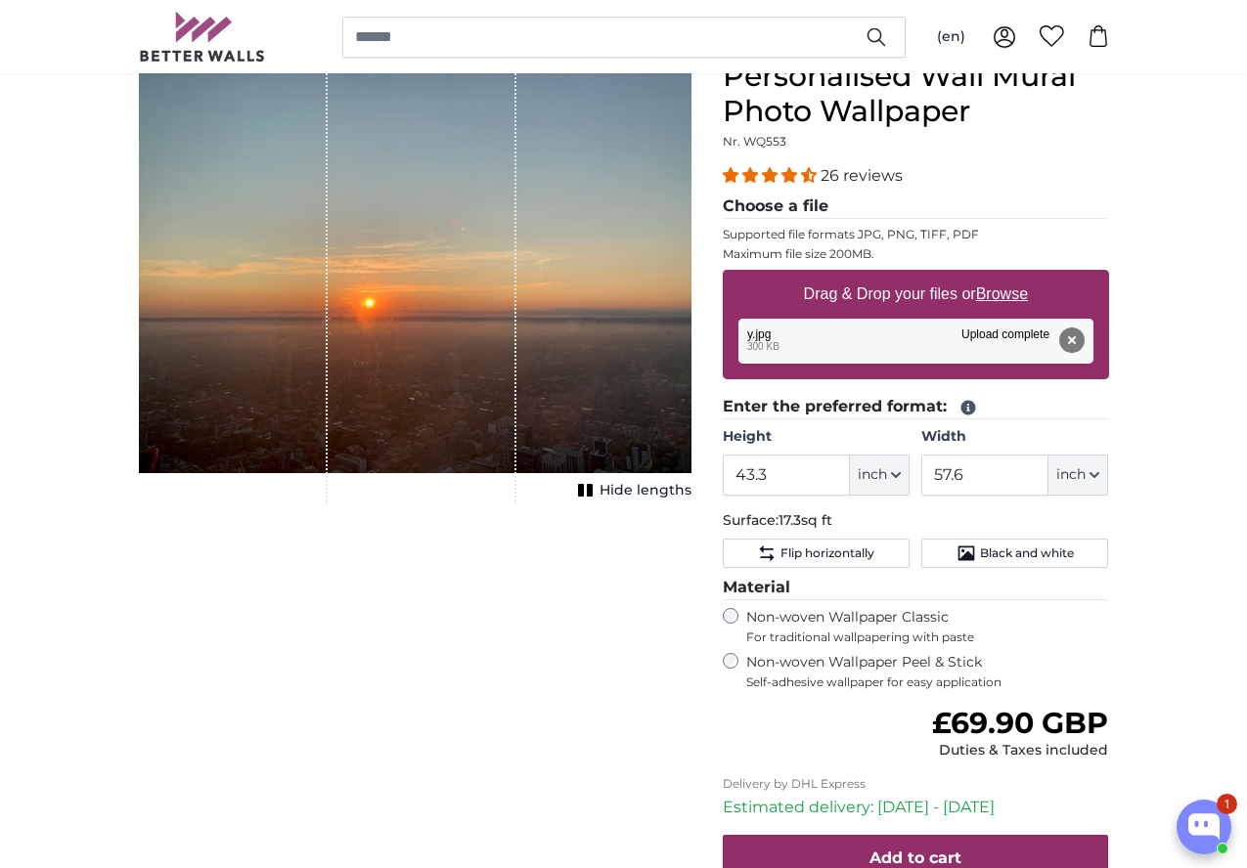
click at [691, 501] on span "Hide lengths" at bounding box center [645, 491] width 92 height 20
click at [1083, 339] on button "Remove" at bounding box center [1070, 340] width 25 height 25
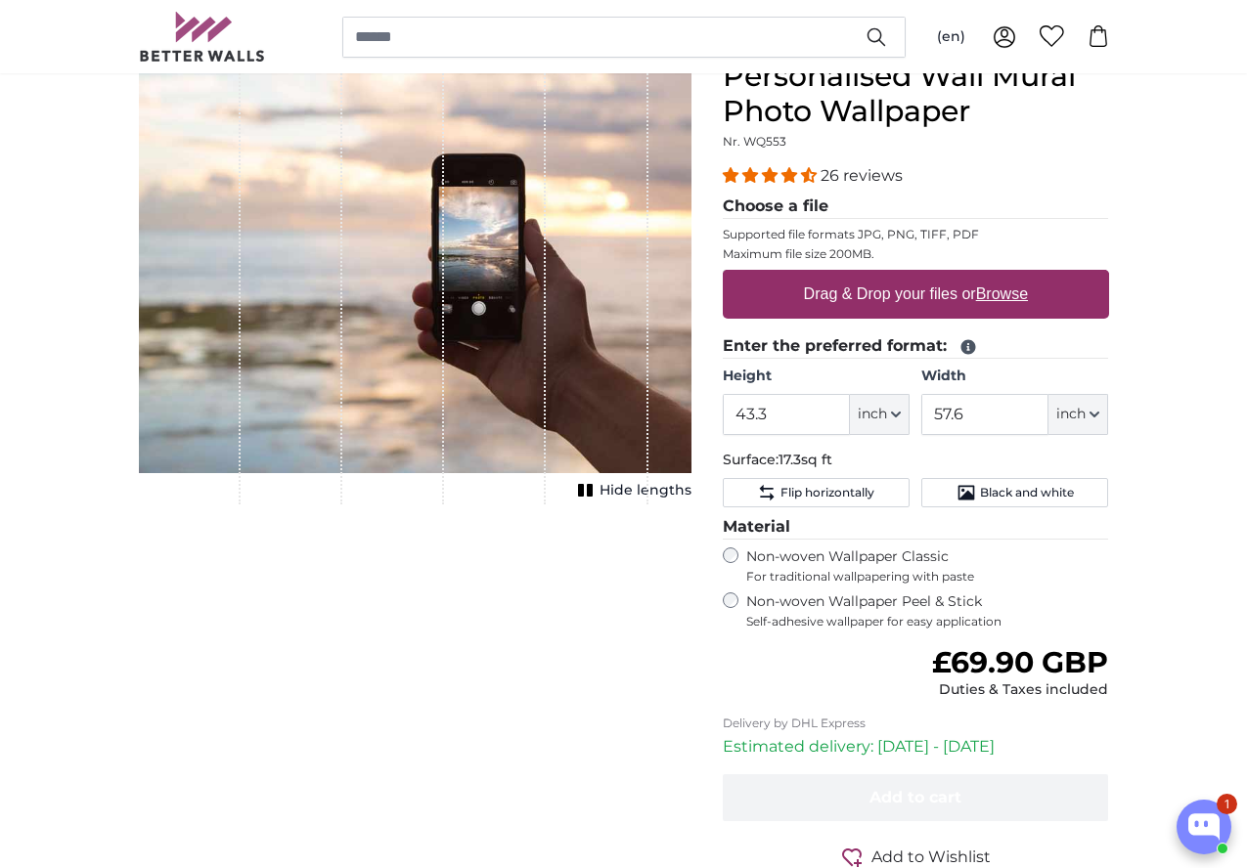
click at [1028, 296] on u "Browse" at bounding box center [1002, 294] width 52 height 17
click at [1109, 276] on input "Drag & Drop your files or Browse" at bounding box center [916, 273] width 386 height 6
type input "**********"
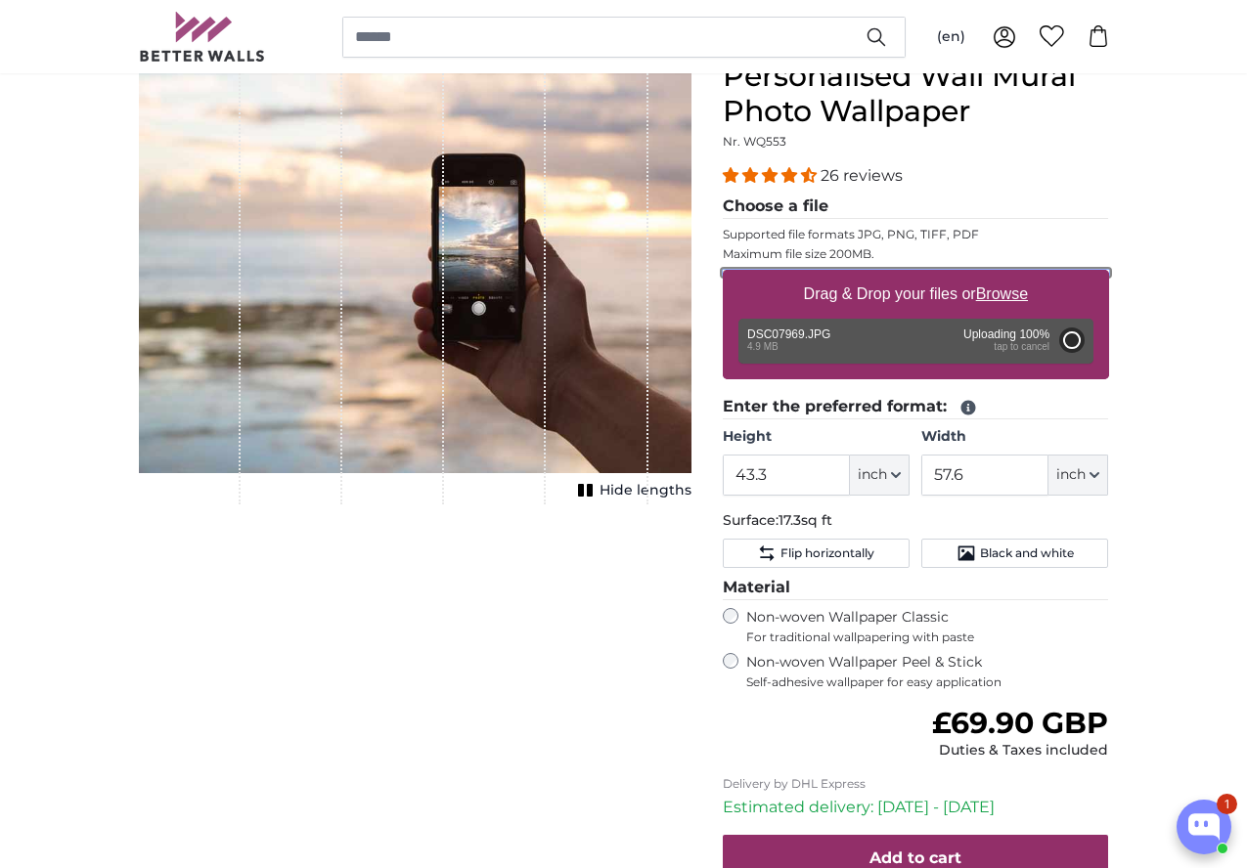
type input "80"
type input "106.4"
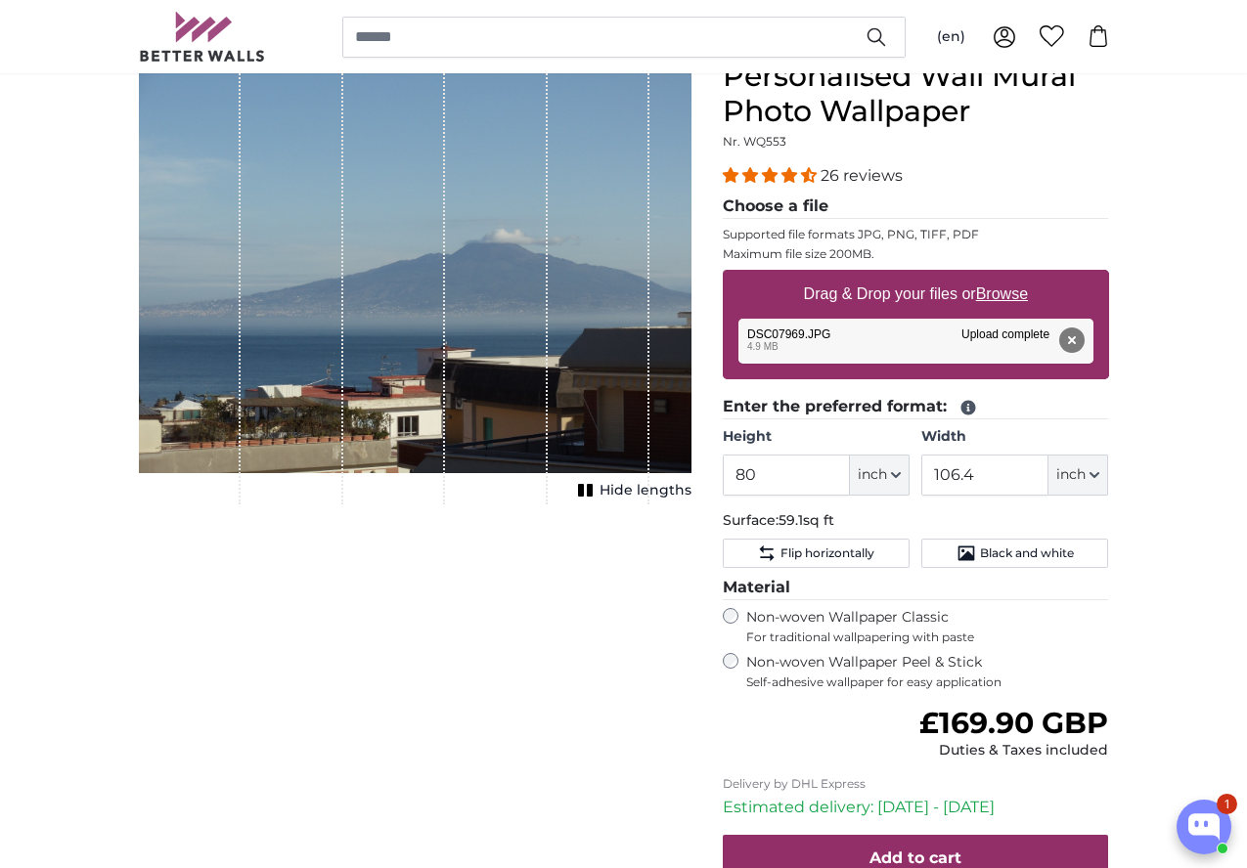
click at [691, 501] on span "Hide lengths" at bounding box center [645, 491] width 92 height 20
click at [1083, 337] on button "Remove" at bounding box center [1070, 340] width 25 height 25
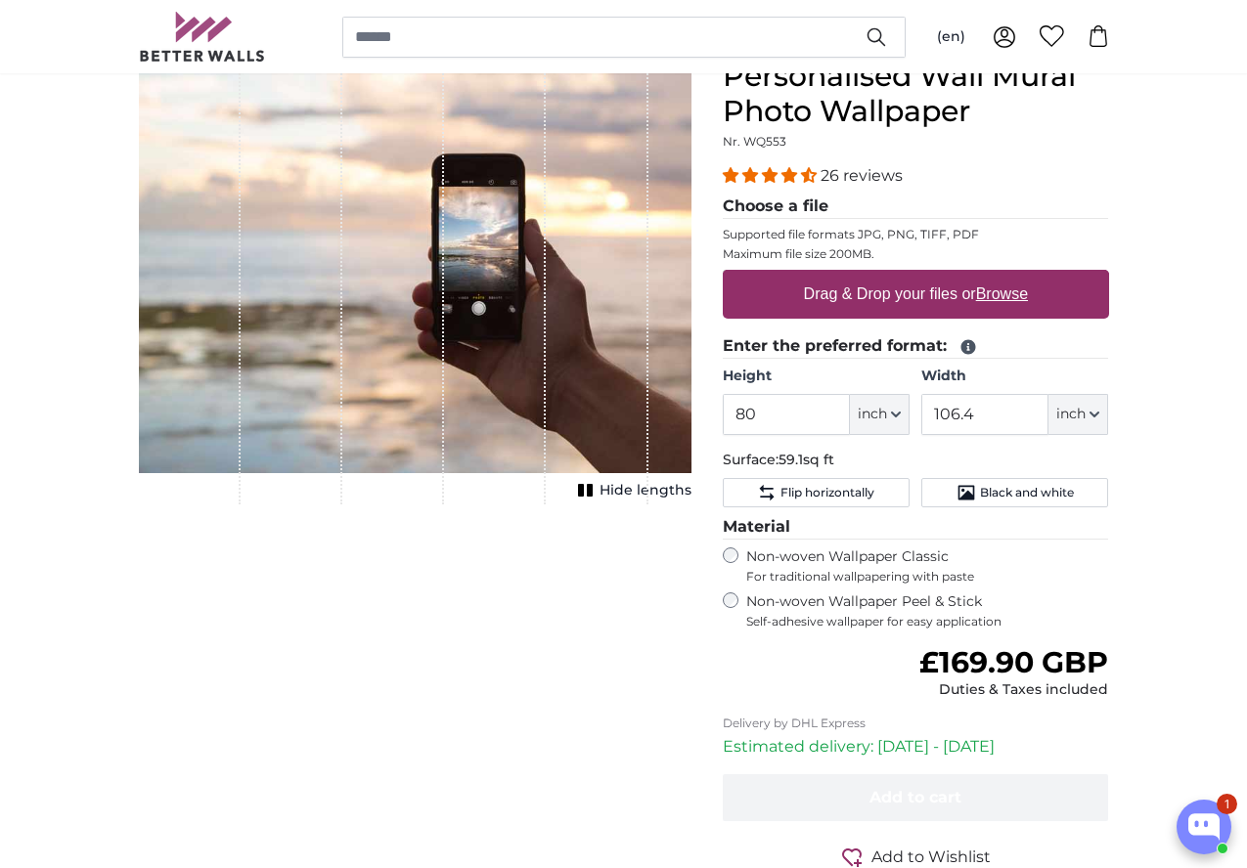
click at [1028, 290] on u "Browse" at bounding box center [1002, 294] width 52 height 17
click at [1109, 276] on input "Drag & Drop your files or Browse" at bounding box center [916, 273] width 386 height 6
type input "**********"
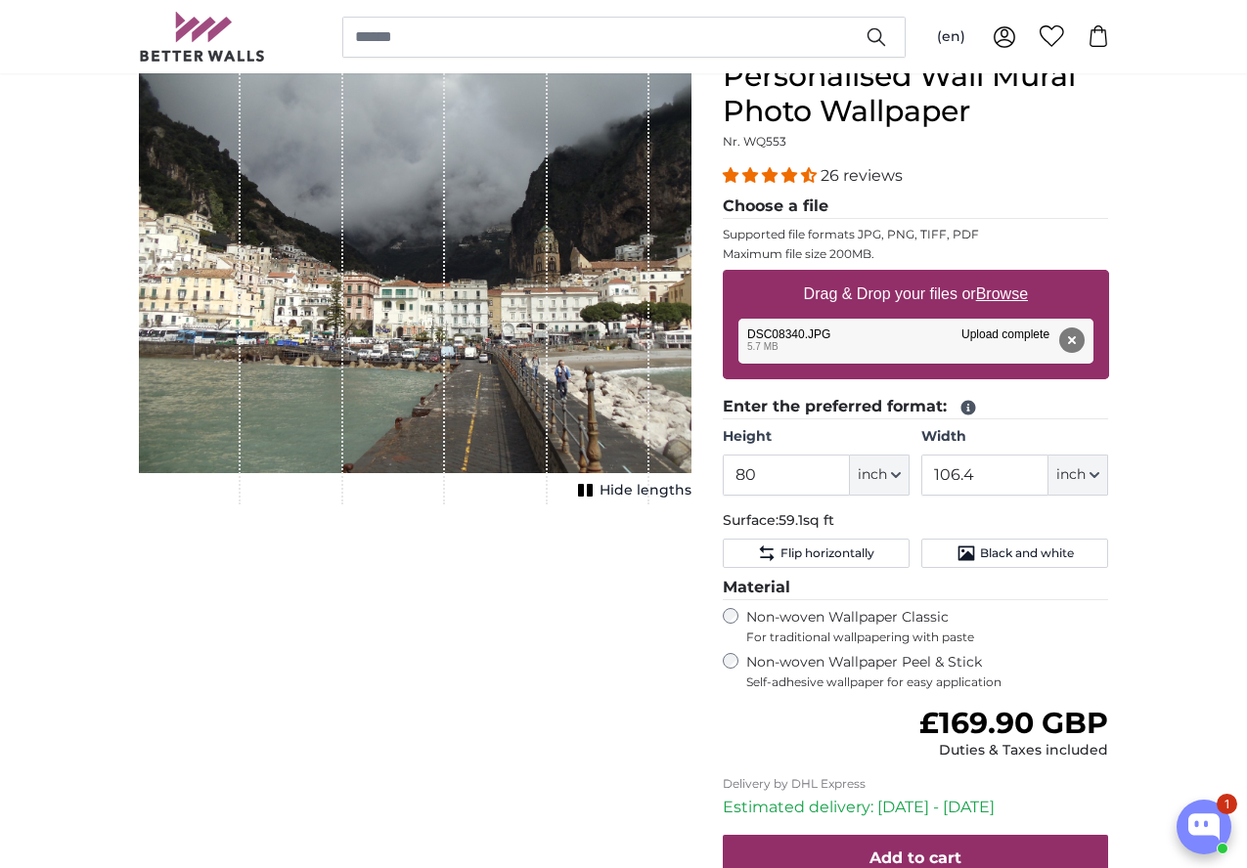
click at [691, 501] on span "Hide lengths" at bounding box center [645, 491] width 92 height 20
click at [1083, 341] on button "Remove" at bounding box center [1070, 340] width 25 height 25
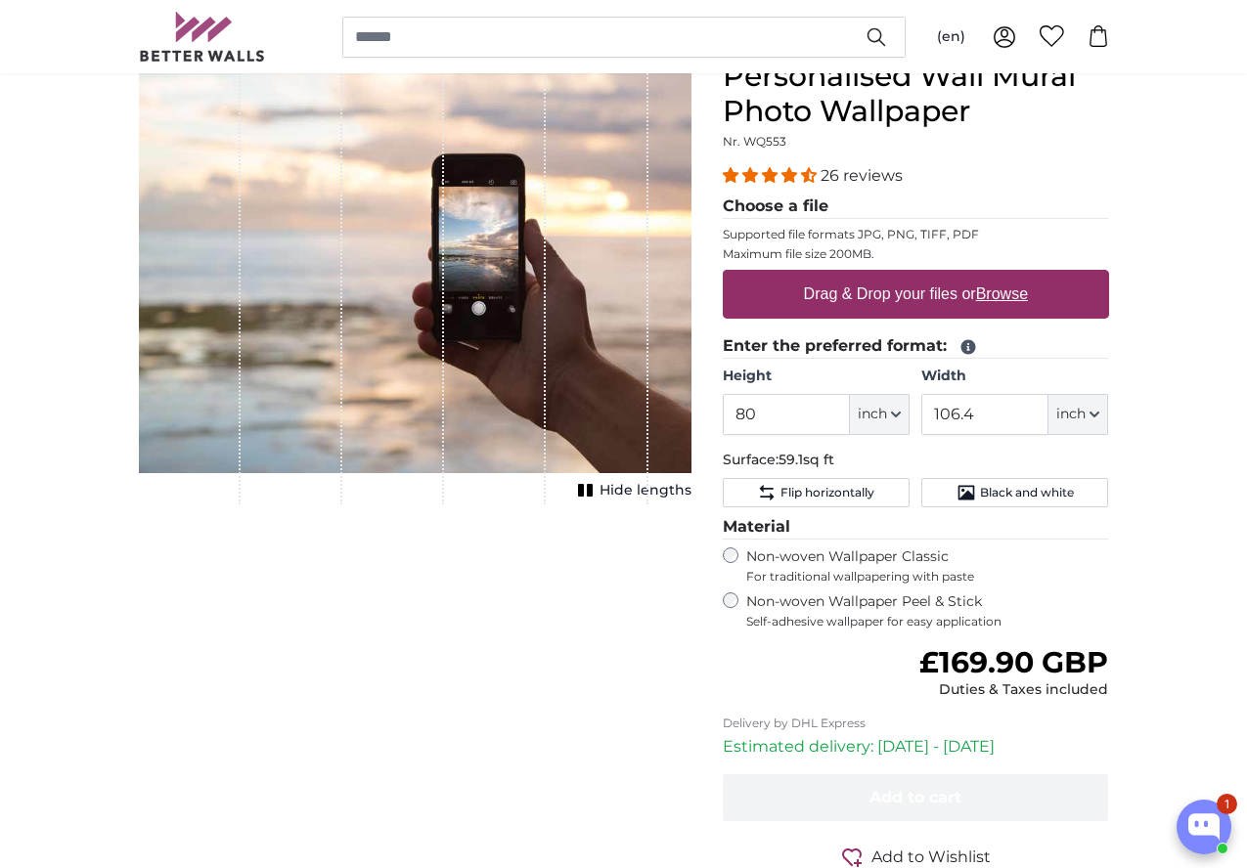
click at [1028, 294] on u "Browse" at bounding box center [1002, 294] width 52 height 17
click at [1109, 276] on input "Drag & Drop your files or Browse" at bounding box center [916, 273] width 386 height 6
type input "**********"
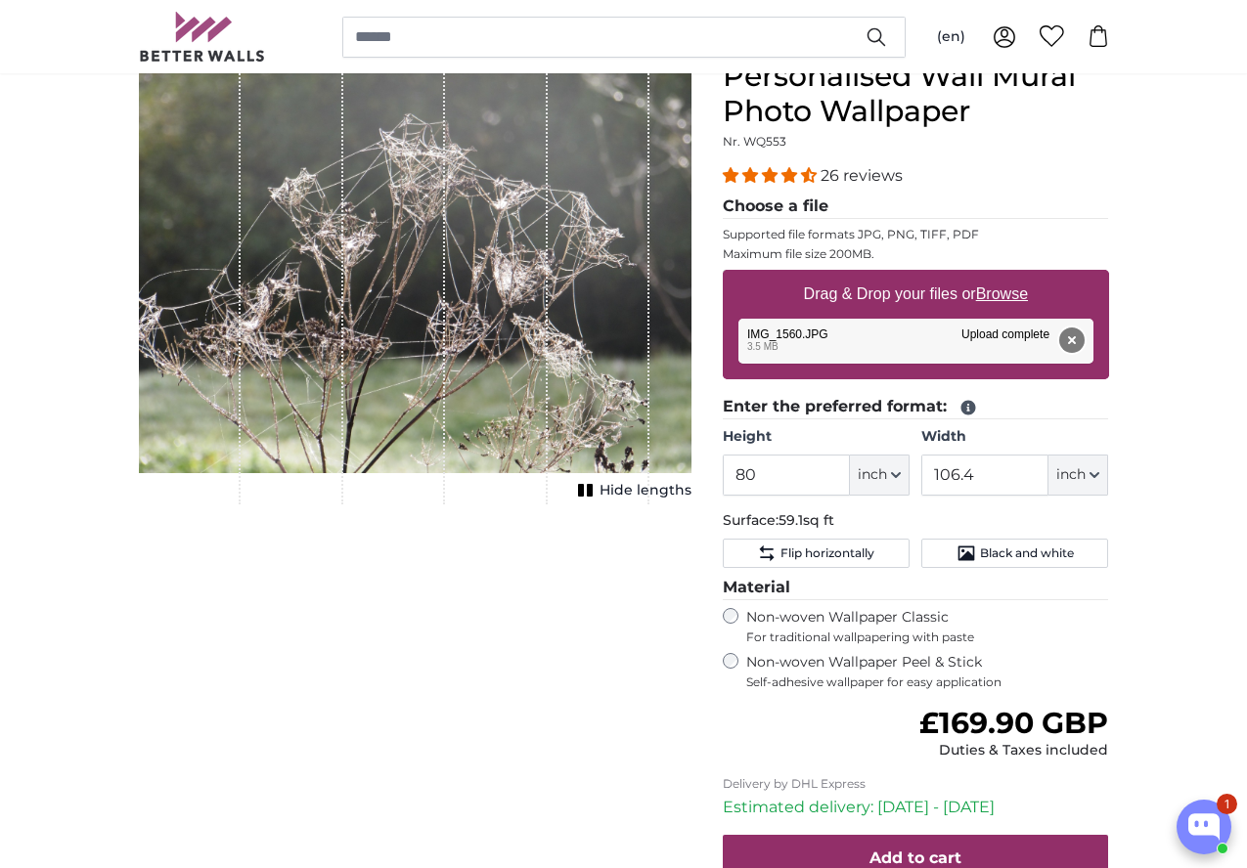
click at [1083, 342] on button "Remove" at bounding box center [1070, 340] width 25 height 25
